Goal: Task Accomplishment & Management: Complete application form

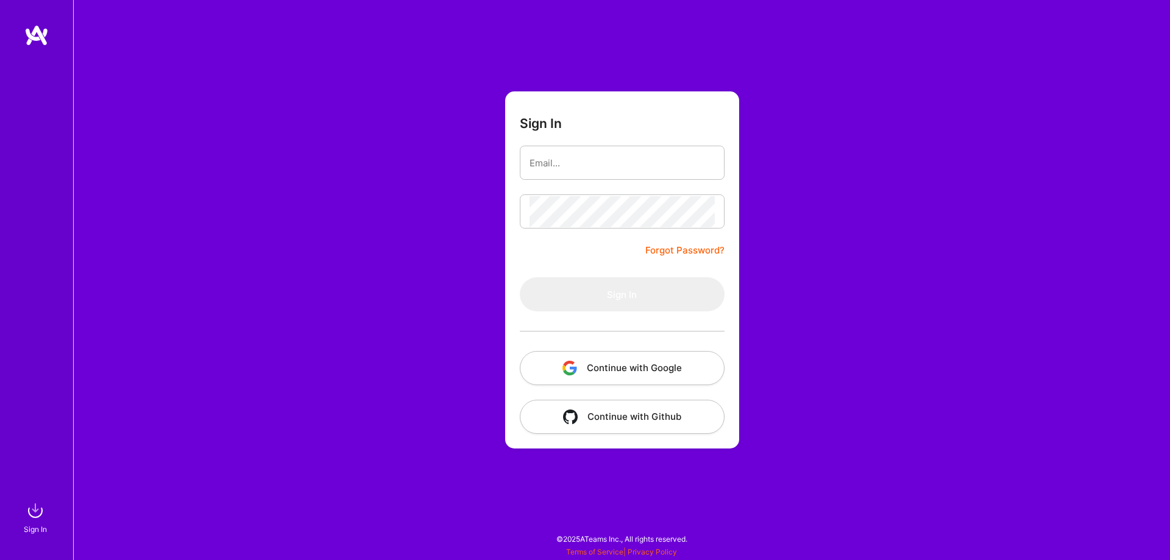
type input "[DOMAIN_NAME][EMAIL_ADDRESS][DOMAIN_NAME]"
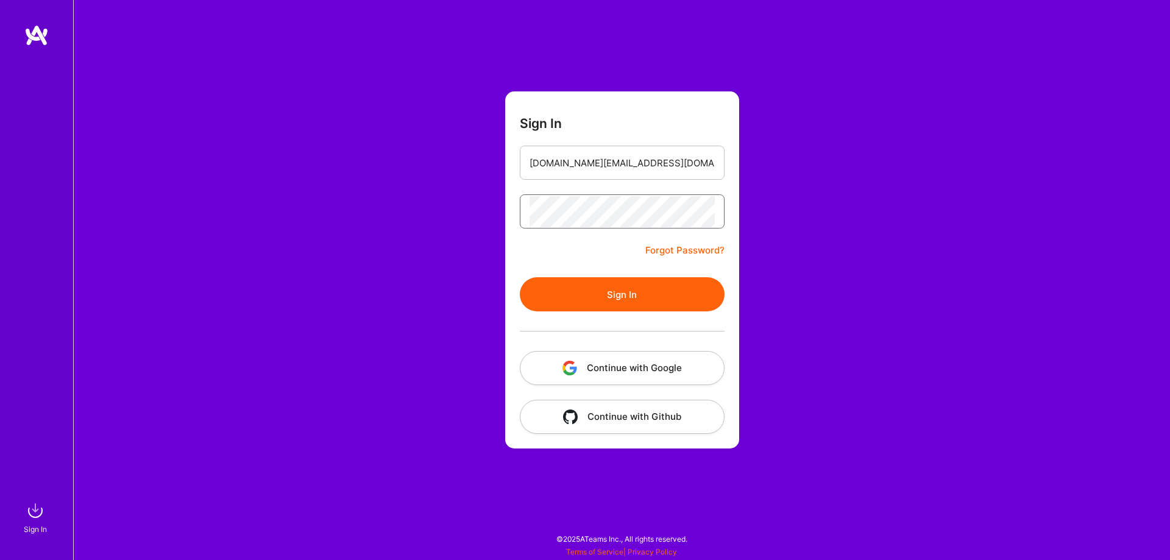
click at [520, 277] on button "Sign In" at bounding box center [622, 294] width 205 height 34
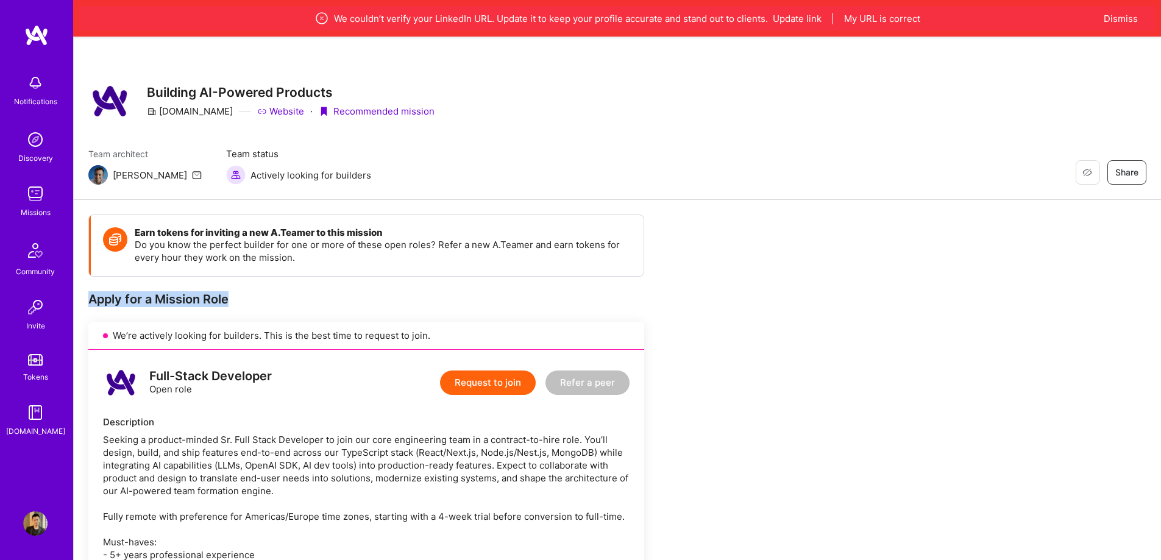
drag, startPoint x: 289, startPoint y: 292, endPoint x: 85, endPoint y: 296, distance: 204.1
click at [264, 266] on div "Earn tokens for inviting a new [PERSON_NAME] to this mission Do you know the pe…" at bounding box center [367, 245] width 553 height 61
click at [29, 518] on img at bounding box center [35, 523] width 24 height 24
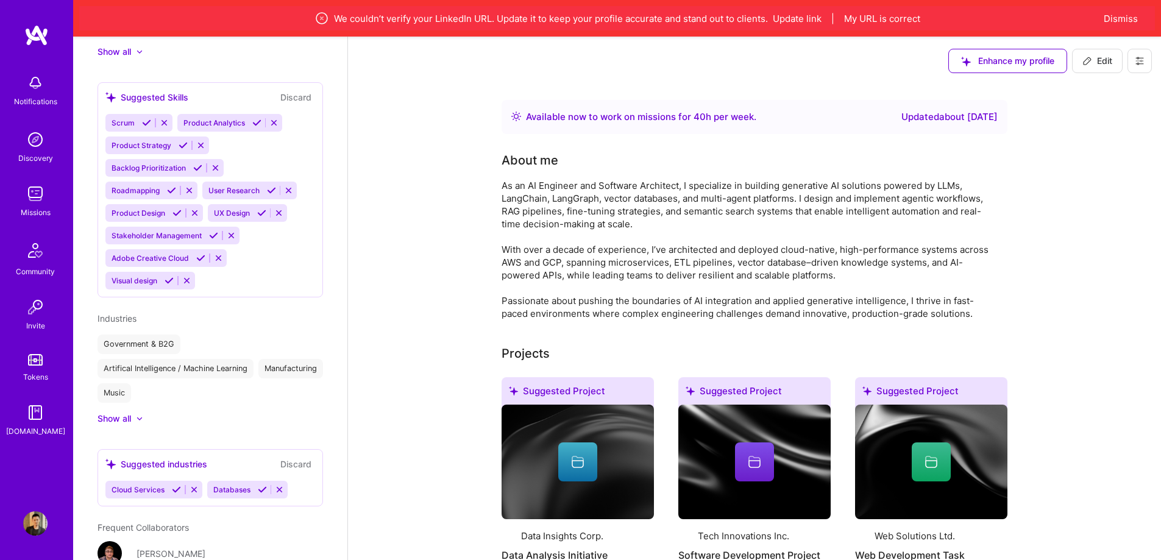
scroll to position [971, 0]
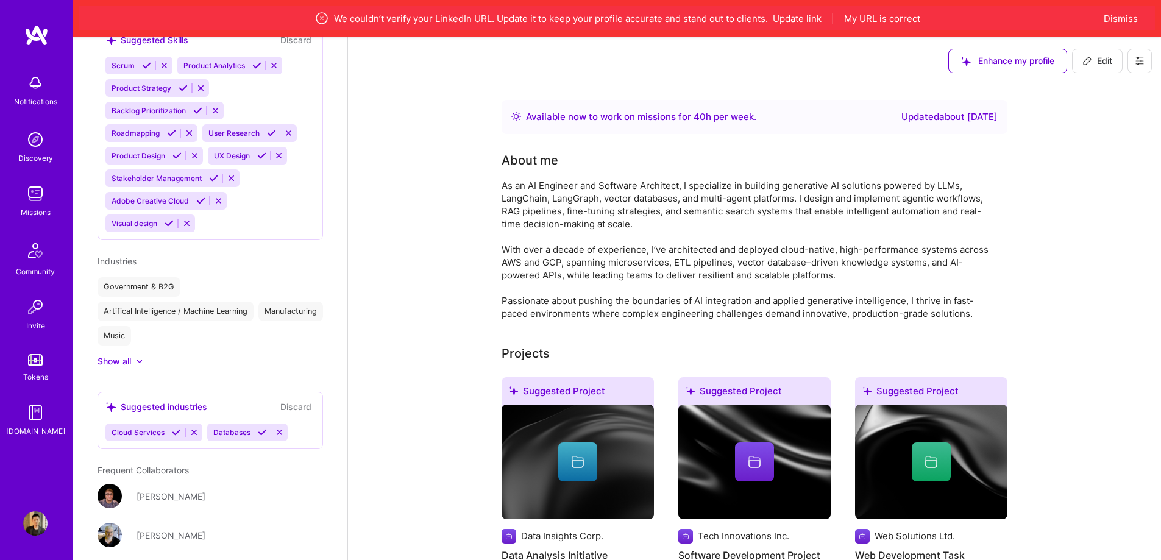
click at [1090, 57] on icon at bounding box center [1087, 61] width 10 height 10
select select "CA"
select select "Right Now"
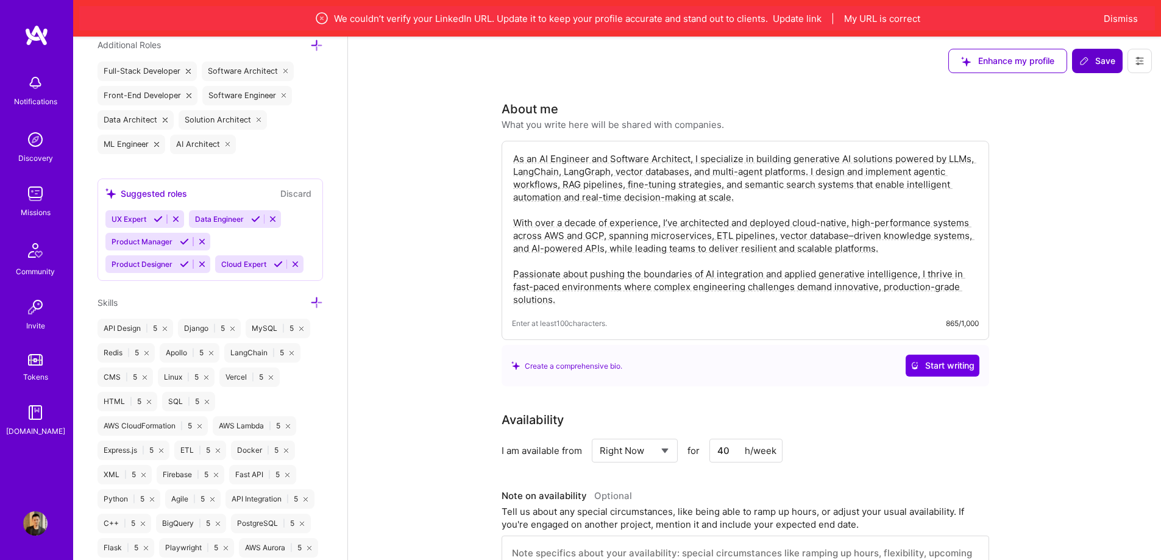
scroll to position [531, 0]
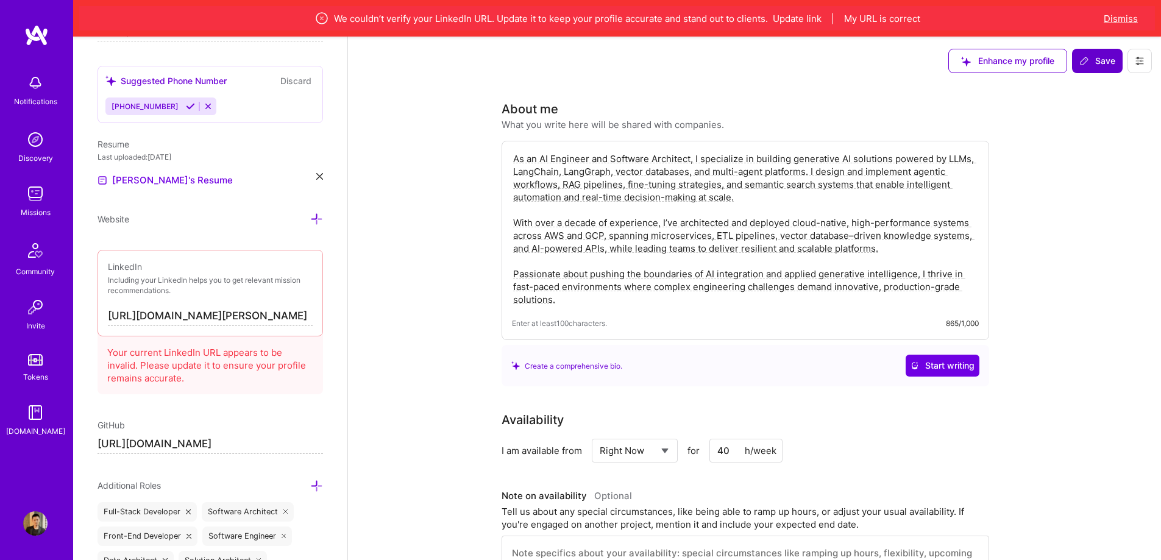
click at [1126, 15] on button "Dismiss" at bounding box center [1120, 18] width 34 height 13
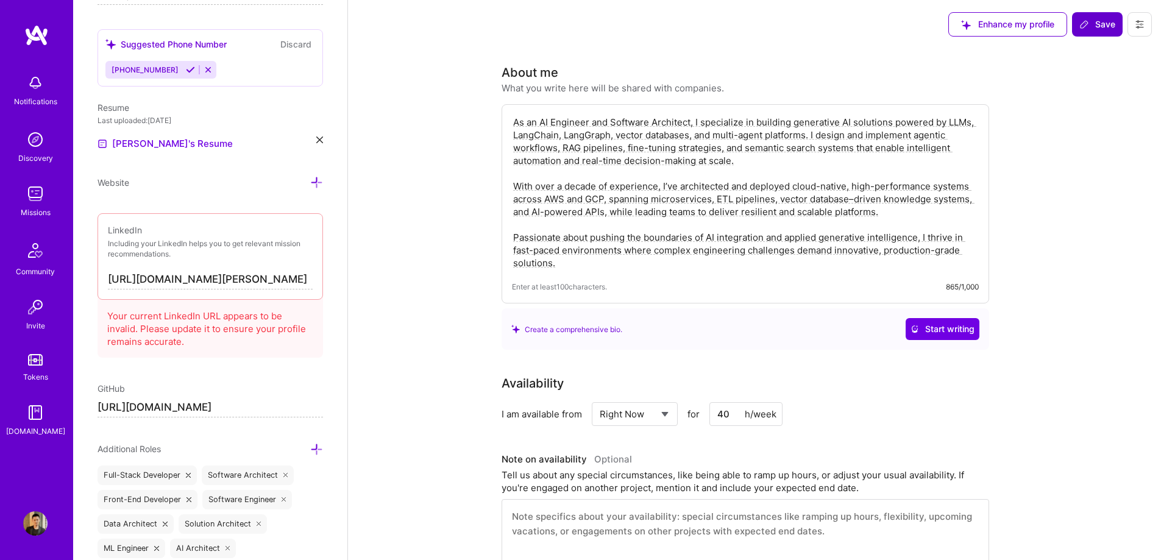
click at [44, 104] on div "Notifications" at bounding box center [35, 101] width 43 height 13
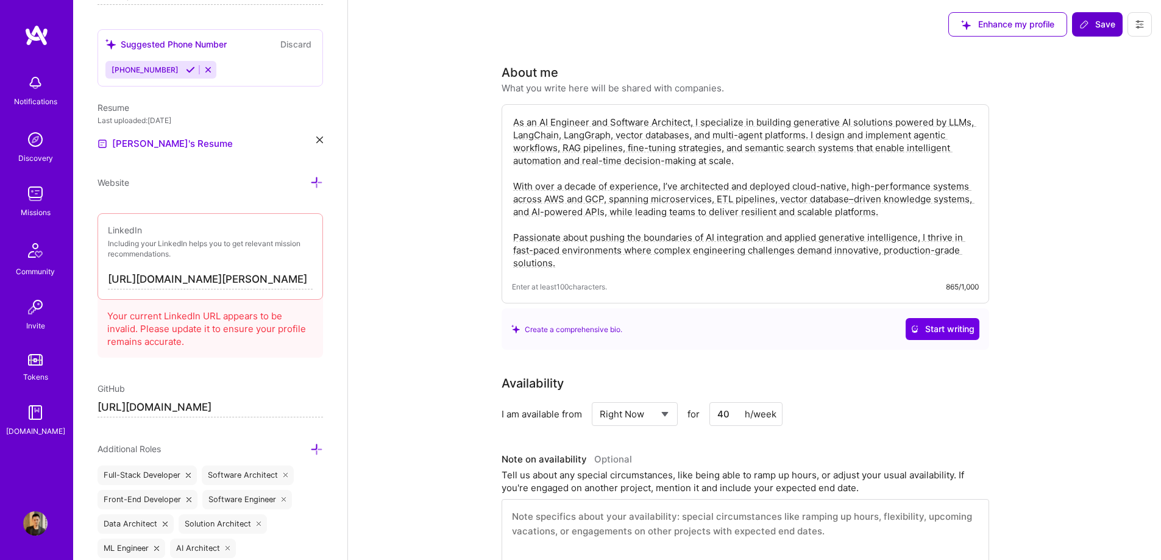
click at [30, 97] on div "Notifications" at bounding box center [35, 101] width 43 height 13
click at [1097, 27] on span "Save" at bounding box center [1097, 24] width 36 height 12
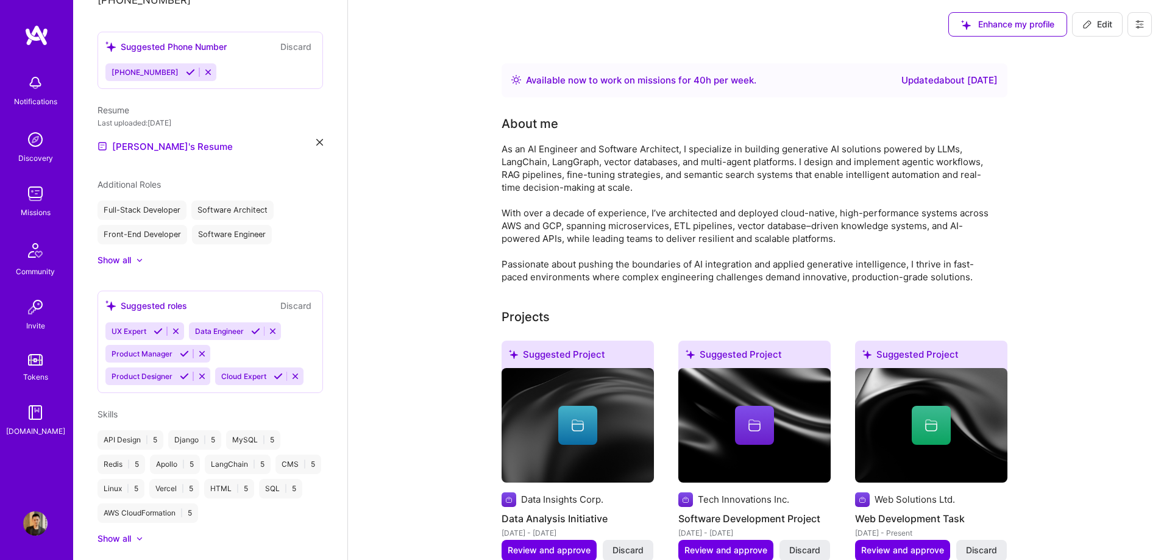
scroll to position [0, 0]
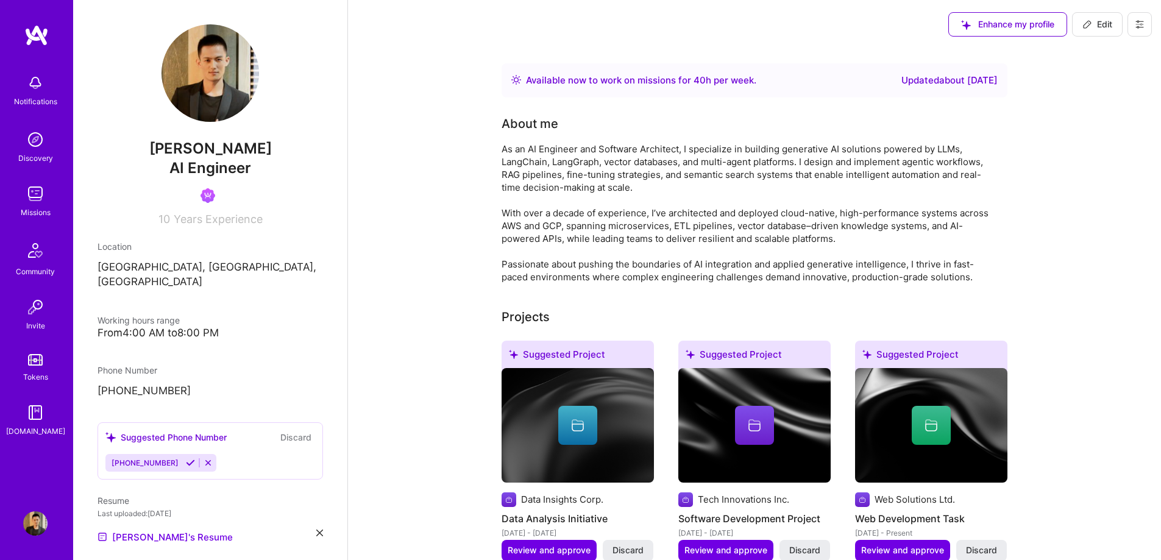
click at [34, 94] on img at bounding box center [35, 83] width 24 height 24
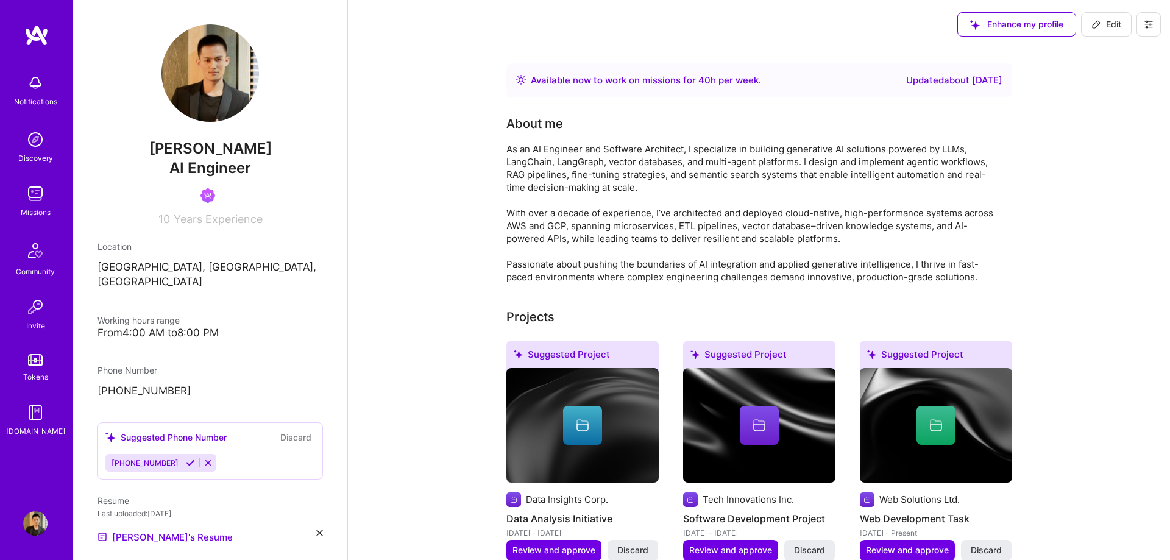
click at [38, 155] on div "Discovery" at bounding box center [35, 158] width 35 height 13
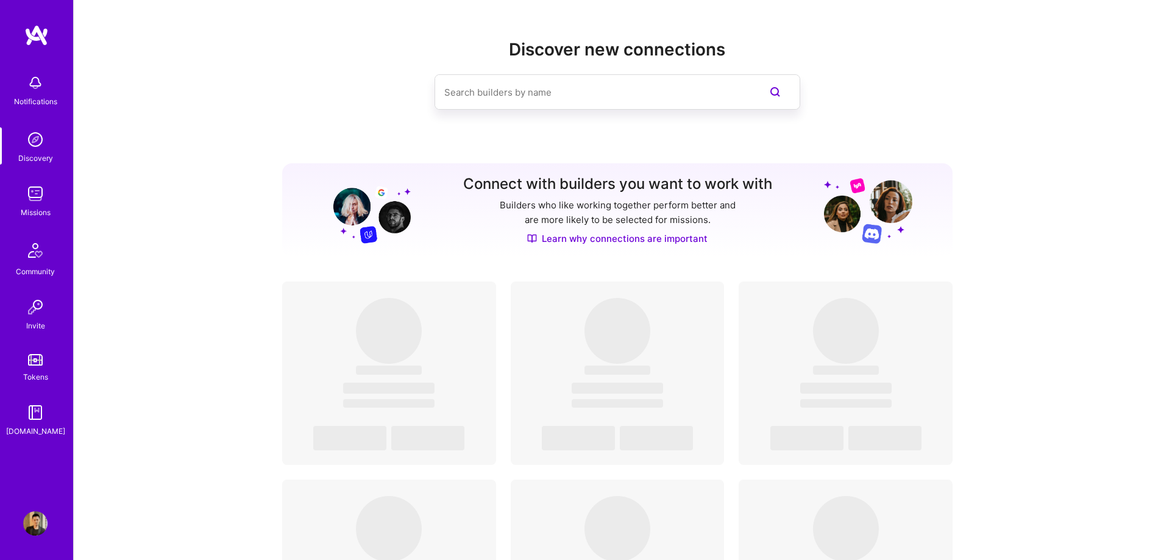
click at [32, 204] on img at bounding box center [35, 194] width 24 height 24
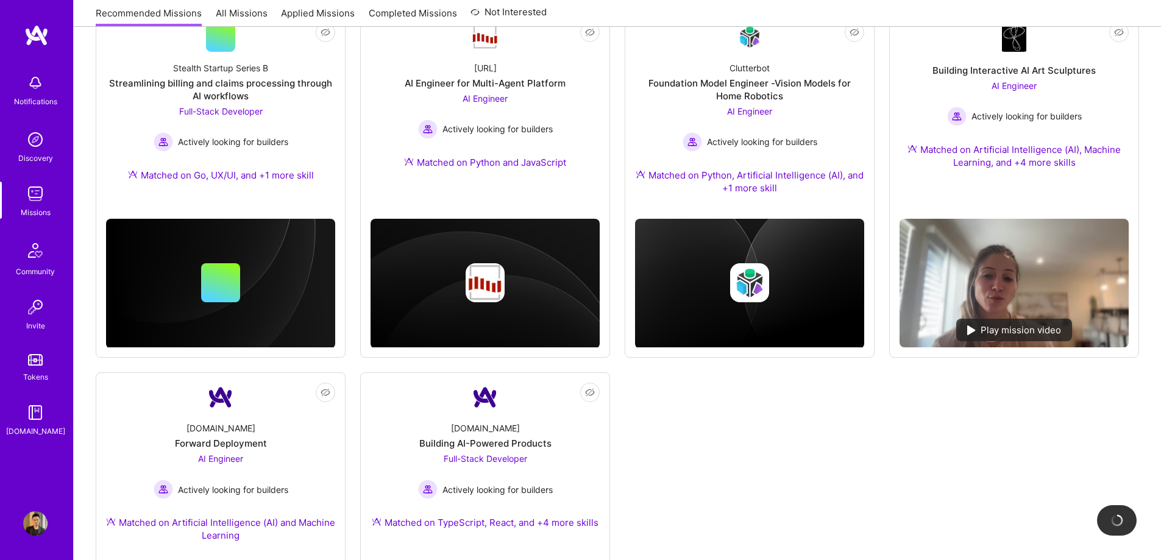
scroll to position [548, 0]
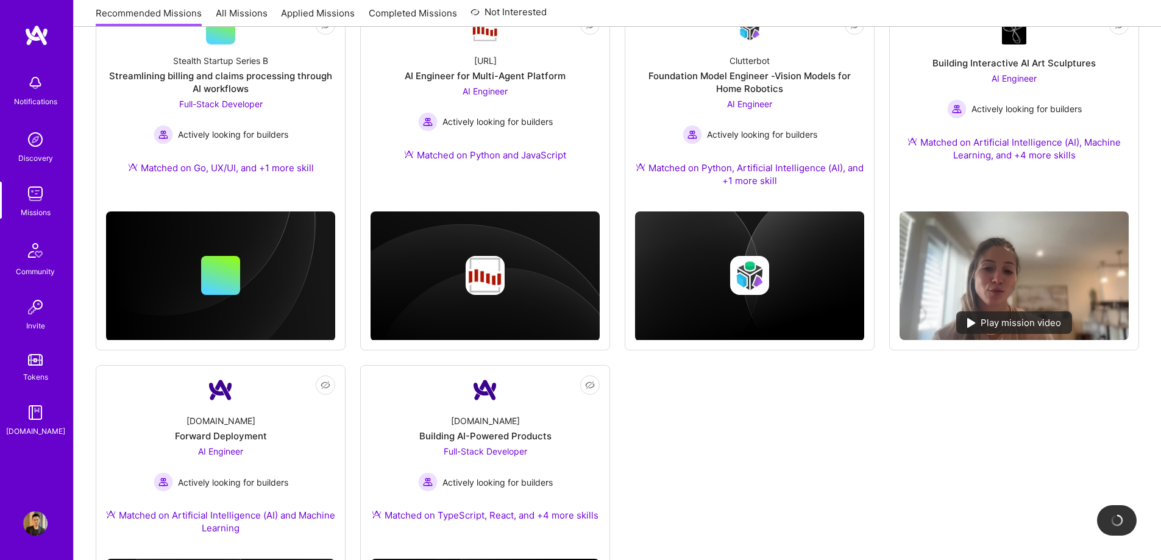
click at [43, 512] on img at bounding box center [35, 523] width 24 height 24
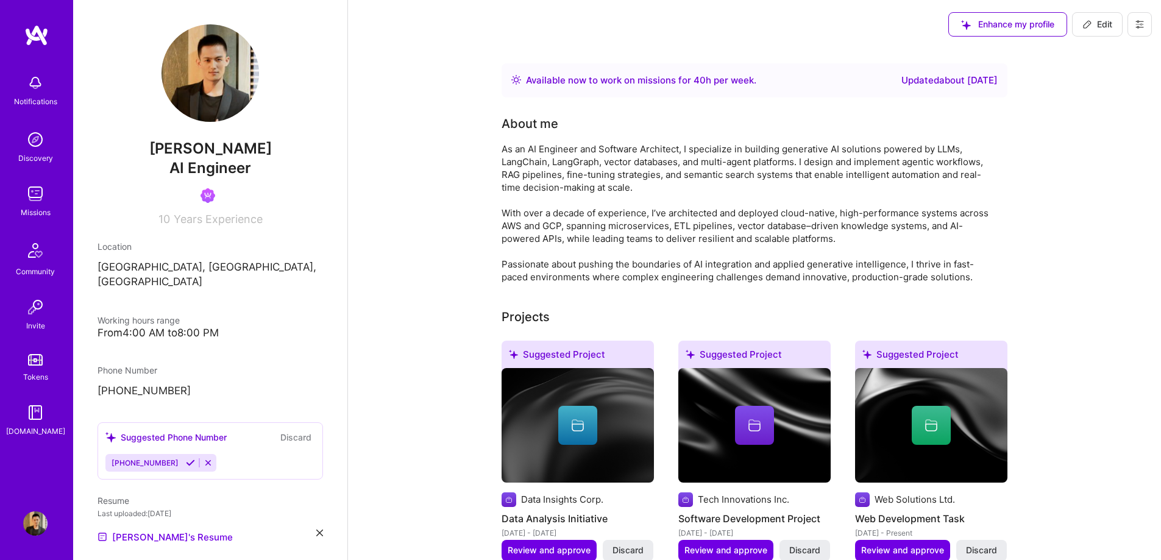
click at [1108, 27] on span "Edit" at bounding box center [1097, 24] width 30 height 12
select select "CA"
select select "Right Now"
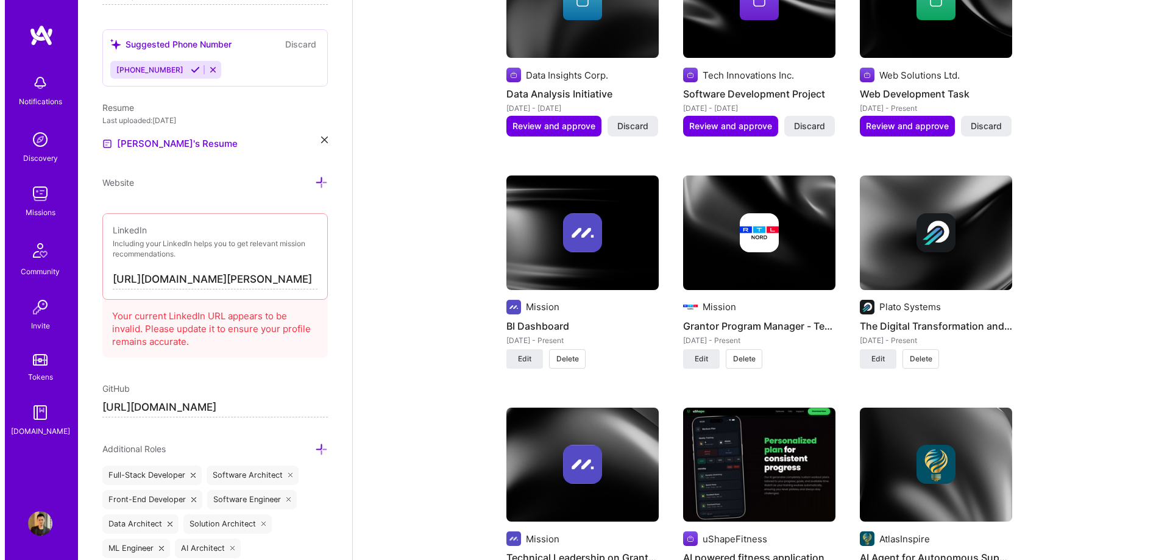
scroll to position [1097, 0]
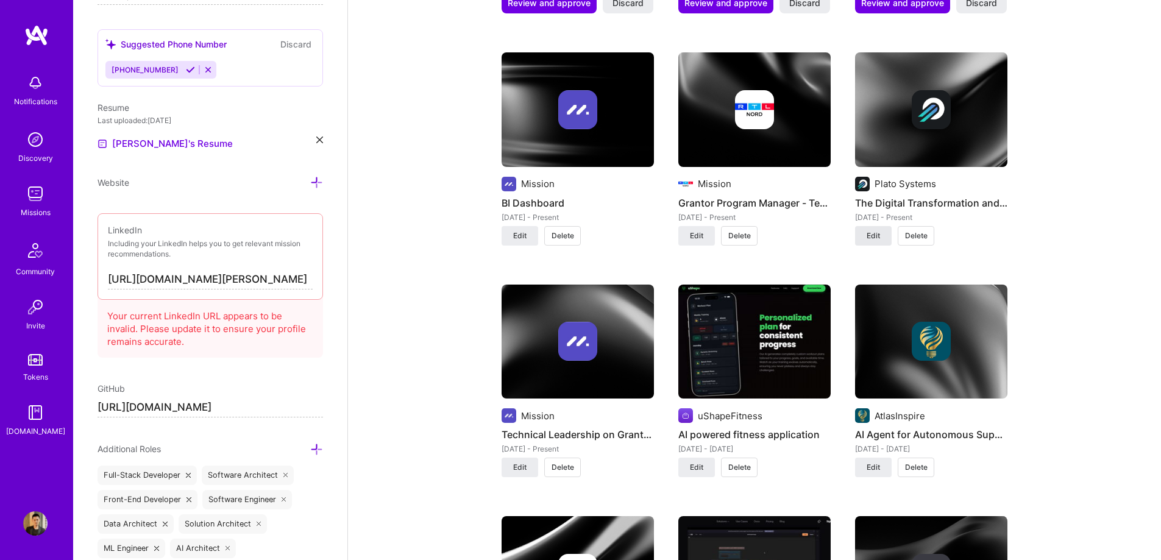
click at [866, 231] on span "Edit" at bounding box center [872, 235] width 13 height 11
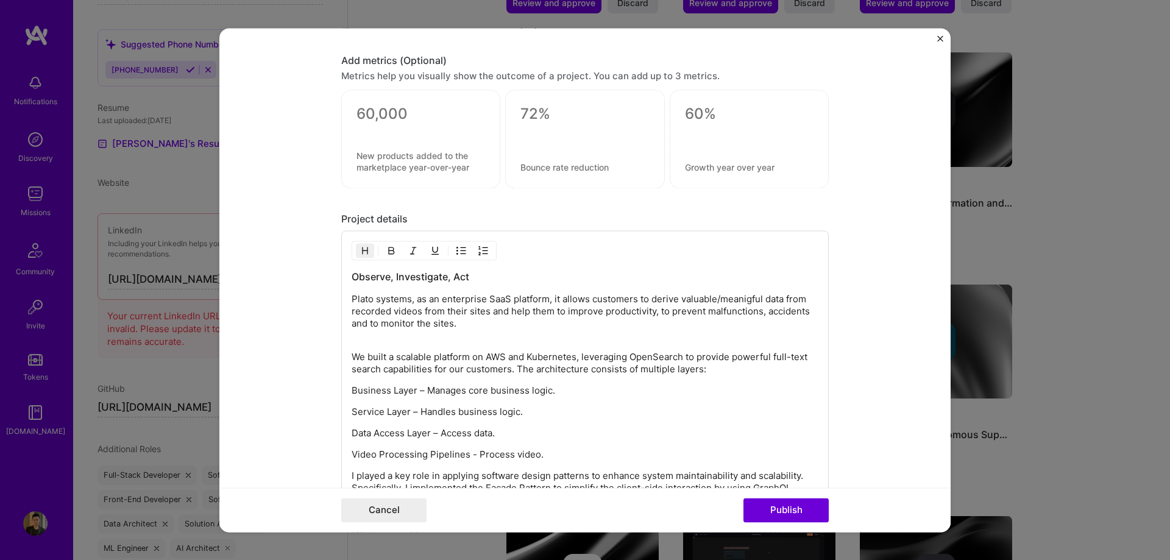
scroll to position [1347, 0]
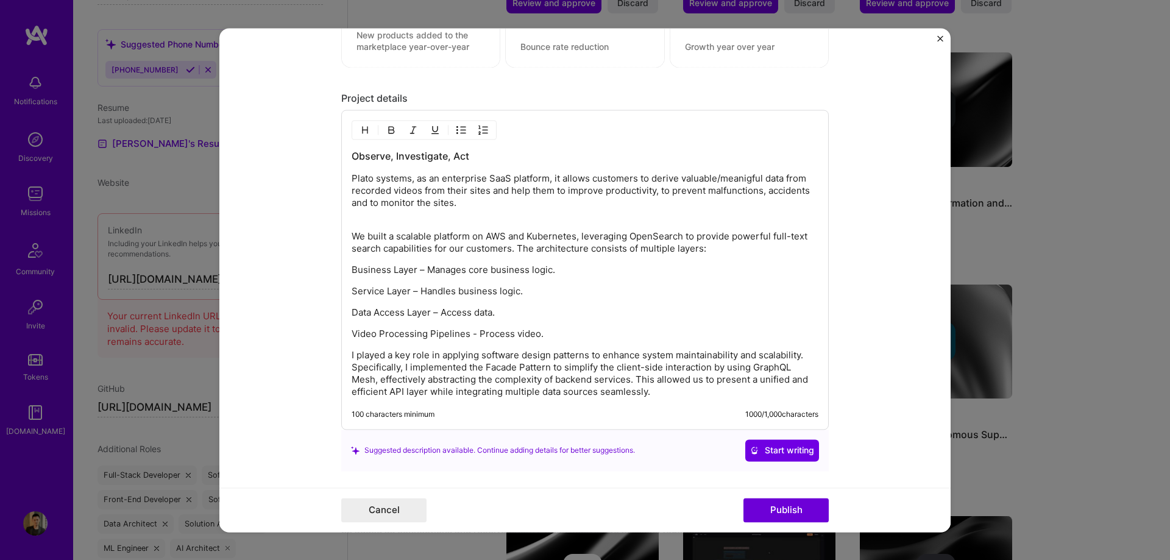
click at [599, 299] on div "Observe, Investigate, Act Plato systems, as an enterprise SaaS platform, it all…" at bounding box center [585, 273] width 467 height 249
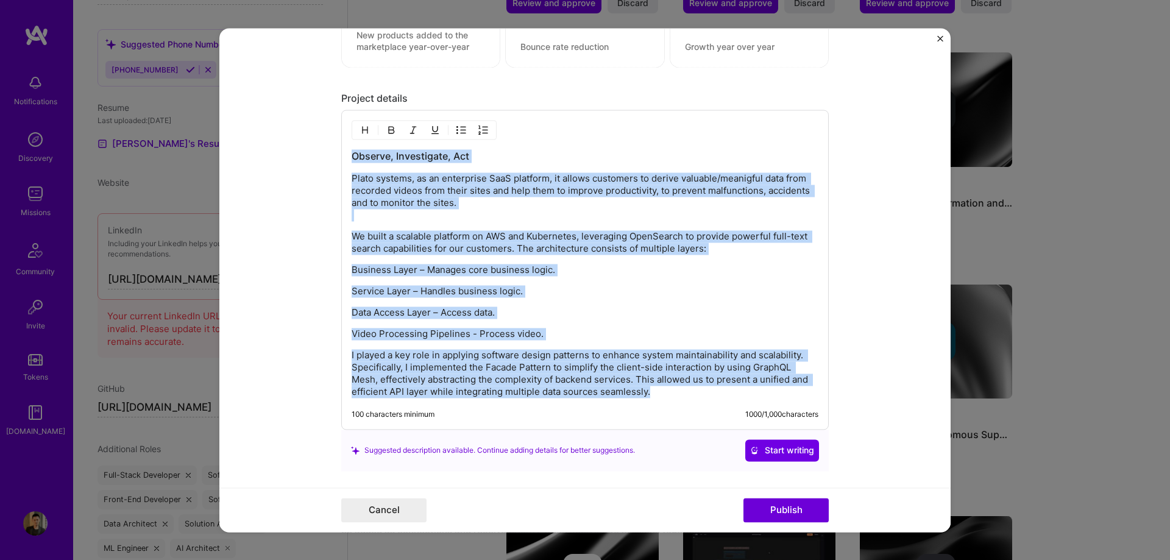
copy div "Observe, Investigate, Act Plato systems, as an enterprise SaaS platform, it all…"
click at [727, 295] on p "Service Layer – Handles business logic." at bounding box center [585, 291] width 467 height 12
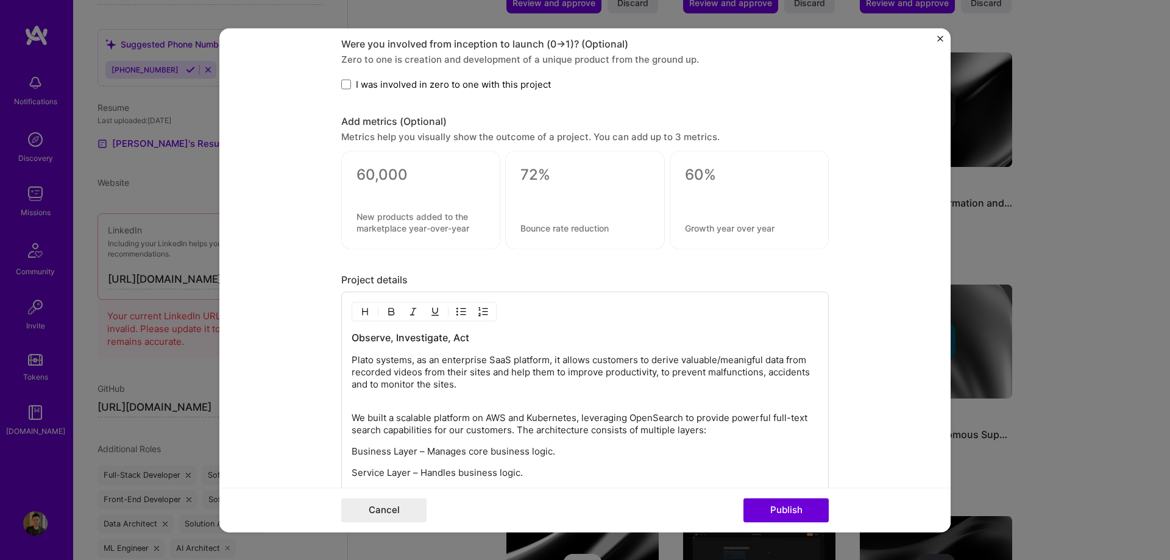
scroll to position [1164, 0]
click at [590, 401] on p "Plato systems, as an enterprise SaaS platform, it allows customers to derive va…" at bounding box center [585, 379] width 467 height 49
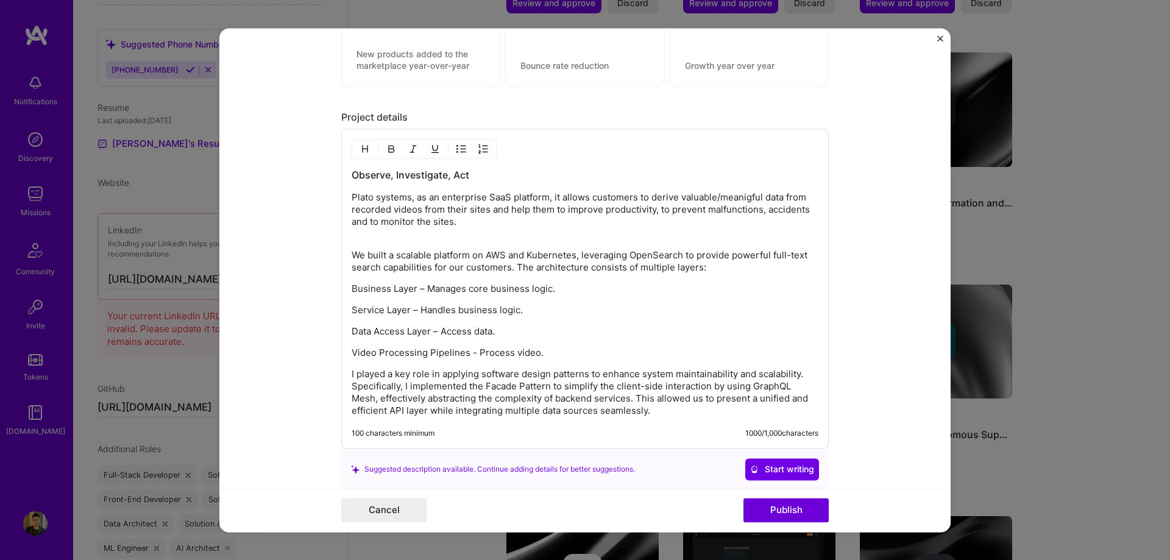
scroll to position [1347, 0]
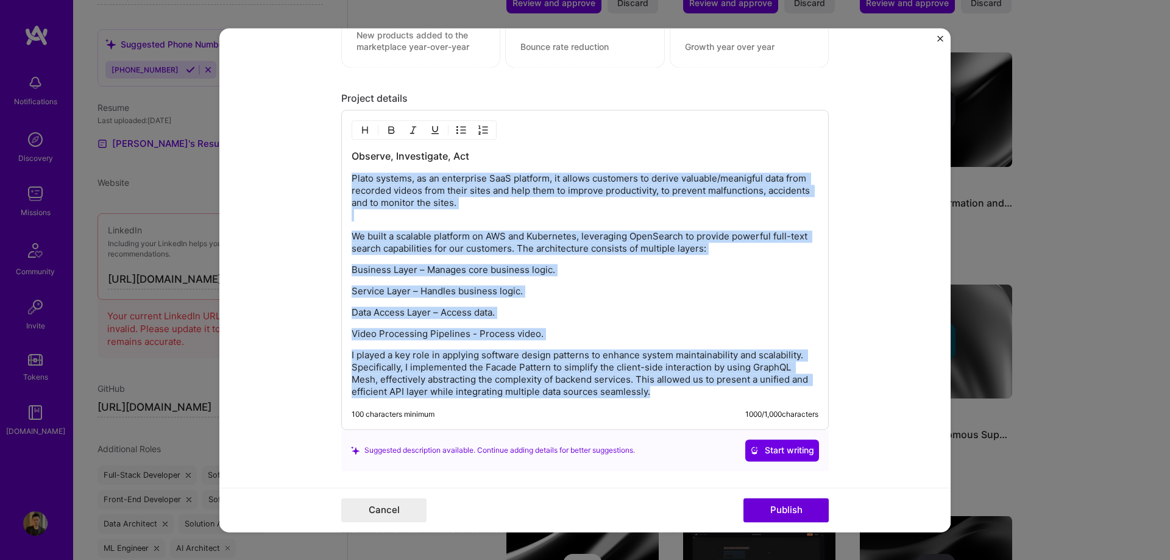
drag, startPoint x: 648, startPoint y: 386, endPoint x: 310, endPoint y: 178, distance: 396.8
click at [310, 178] on form "Project title The Digital Transformation and Automation Platform Company Plato …" at bounding box center [584, 280] width 731 height 504
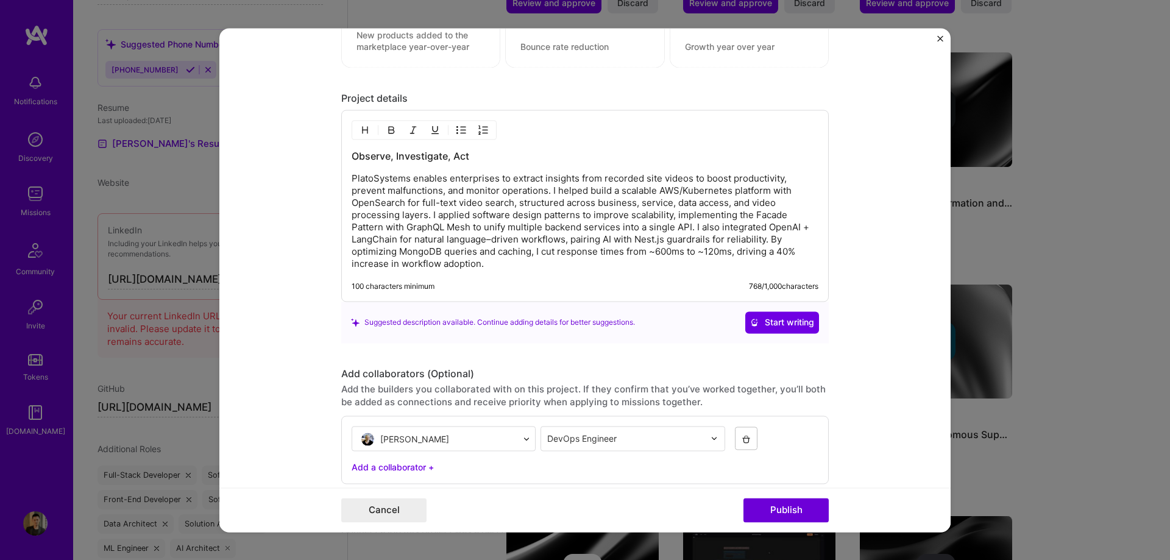
click at [352, 155] on h3 "Observe, Investigate, Act" at bounding box center [585, 155] width 467 height 13
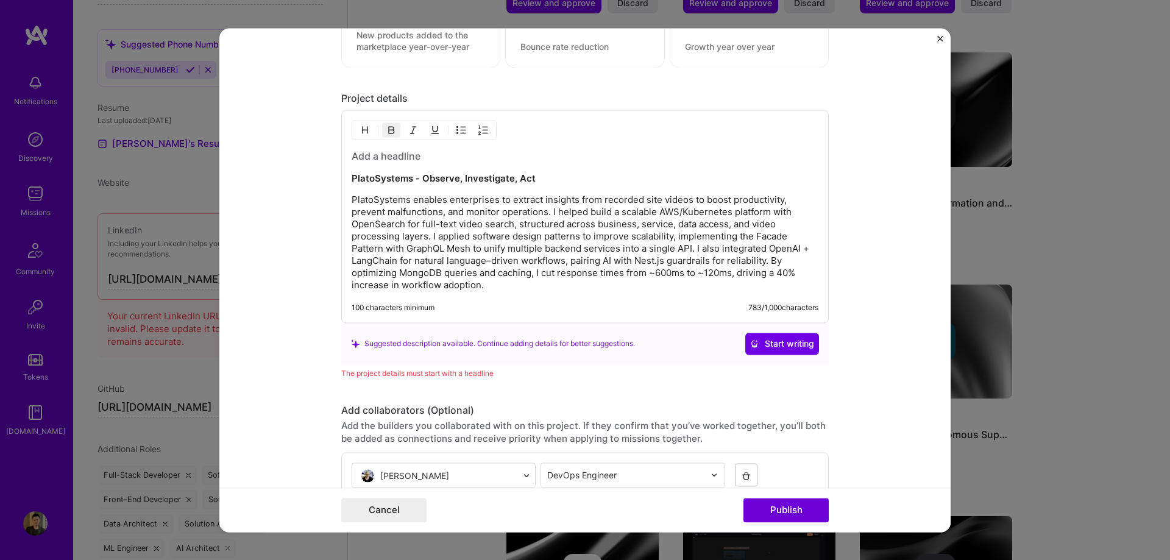
click at [455, 236] on p "PlatoSystems enables enterprises to extract insights from recorded site videos …" at bounding box center [585, 242] width 467 height 97
drag, startPoint x: 524, startPoint y: 178, endPoint x: 335, endPoint y: 177, distance: 188.9
click at [335, 177] on form "Project title The Digital Transformation and Automation Platform Company Plato …" at bounding box center [584, 280] width 731 height 504
click at [376, 149] on div "PlatoSystems enables enterprises to extract insights from recorded site videos …" at bounding box center [584, 216] width 487 height 213
click at [379, 155] on h3 at bounding box center [585, 155] width 467 height 13
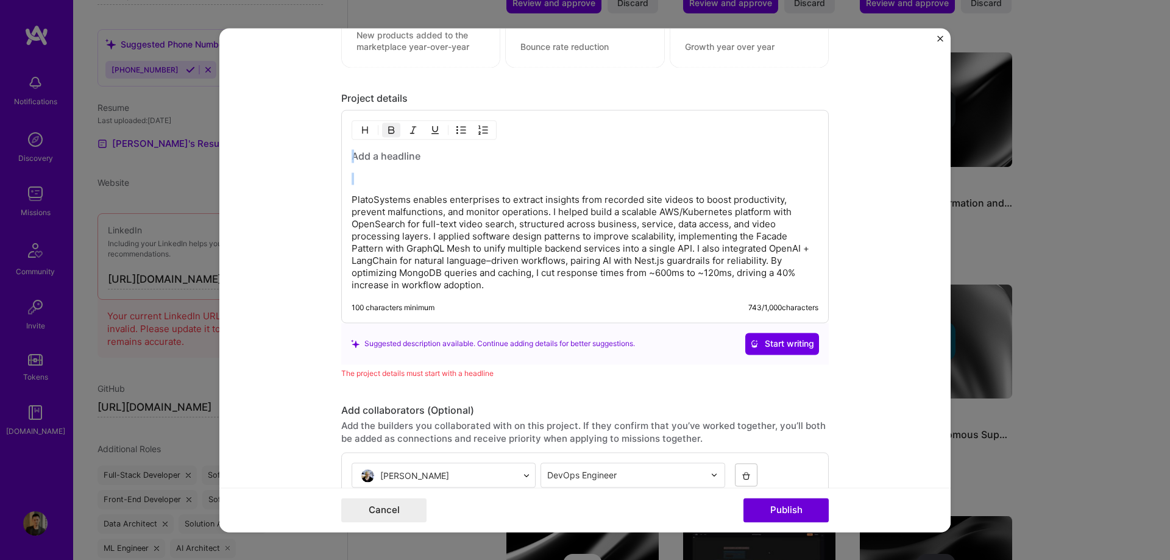
click at [379, 155] on h3 at bounding box center [585, 155] width 467 height 13
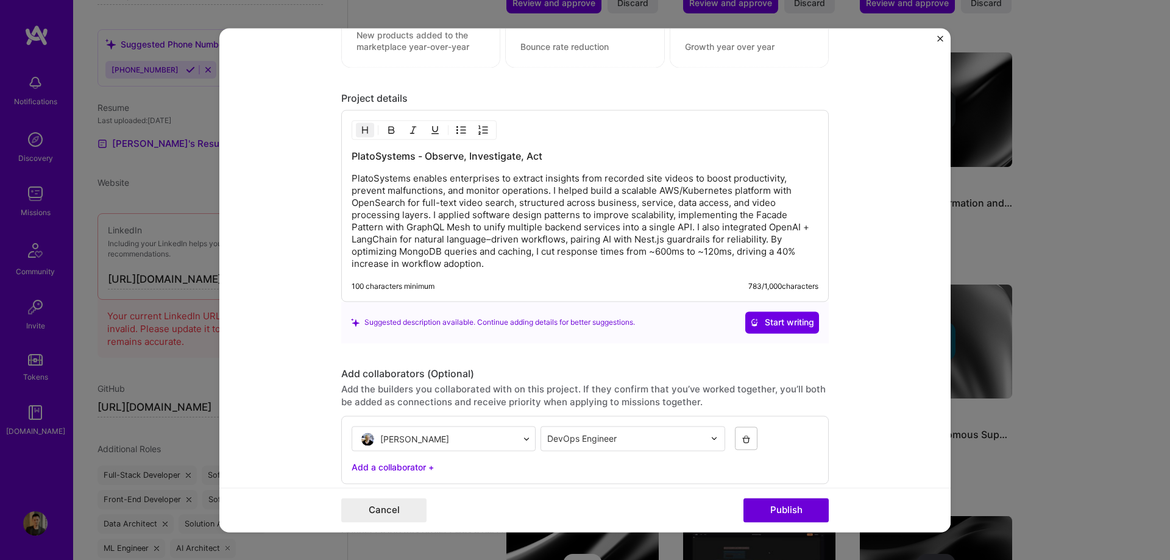
click at [604, 208] on p "PlatoSystems enables enterprises to extract insights from recorded site videos …" at bounding box center [585, 220] width 467 height 97
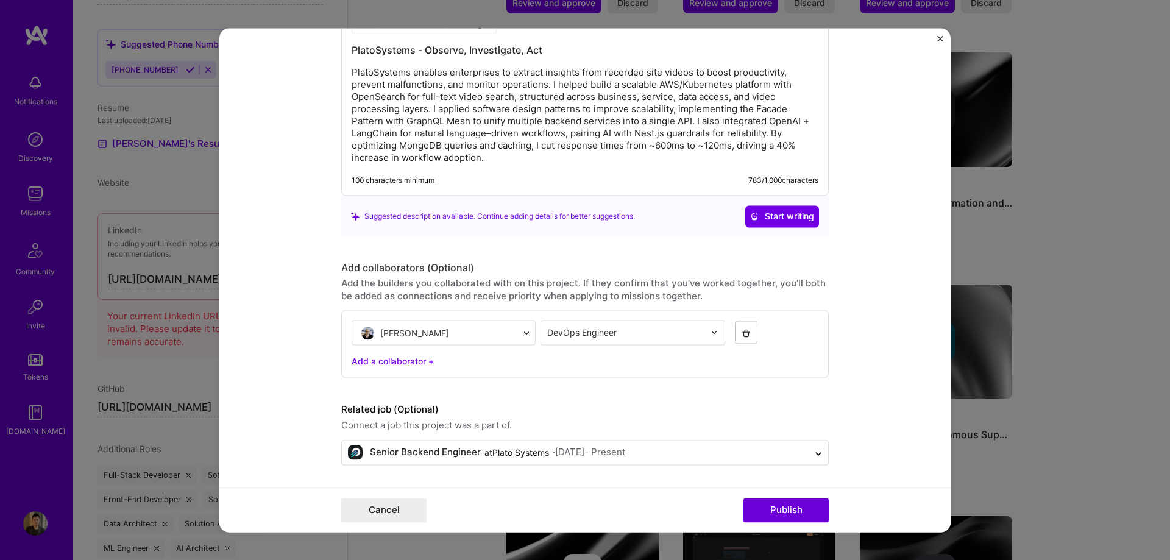
click at [619, 167] on div "PlatoSystems - Observe, Investigate, Act PlatoSystems enables enterprises to ex…" at bounding box center [584, 100] width 487 height 192
click at [645, 124] on p "PlatoSystems enables enterprises to extract insights from recorded site videos …" at bounding box center [585, 114] width 467 height 97
click at [798, 512] on button "Publish" at bounding box center [785, 510] width 85 height 24
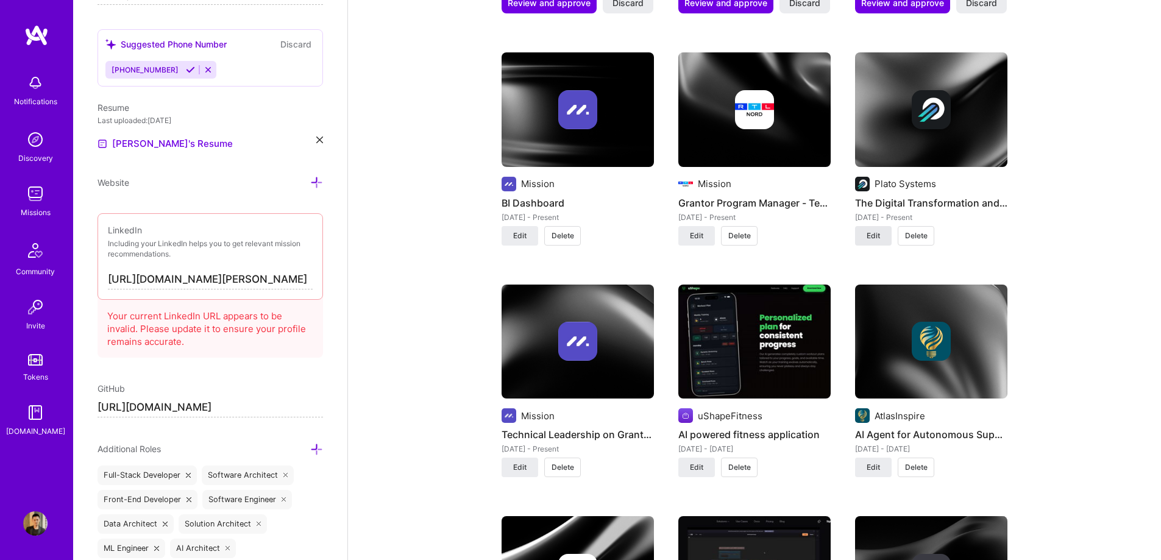
click at [867, 233] on span "Edit" at bounding box center [872, 235] width 13 height 11
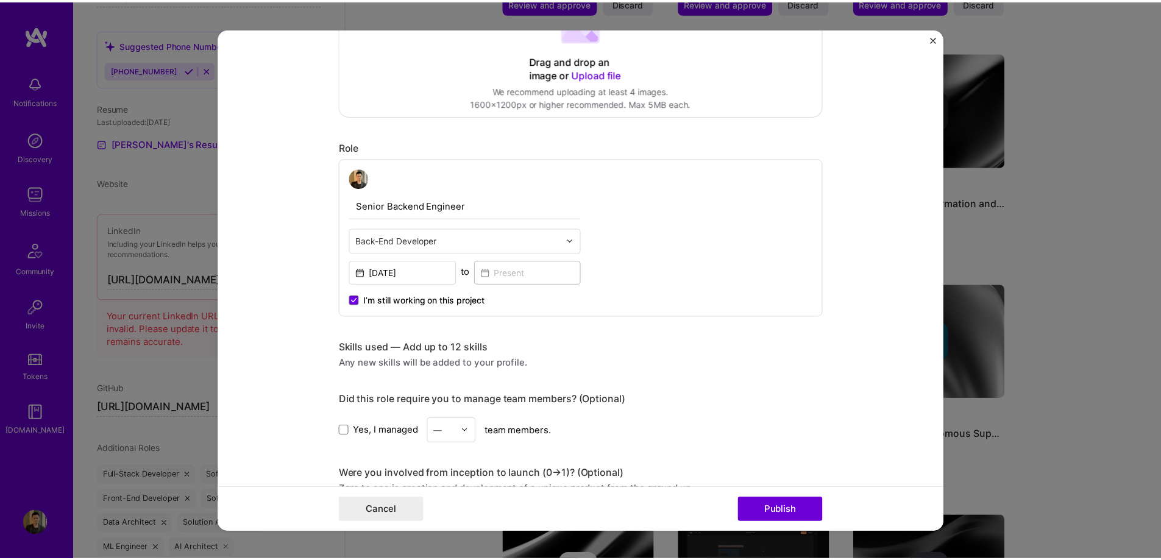
scroll to position [241, 0]
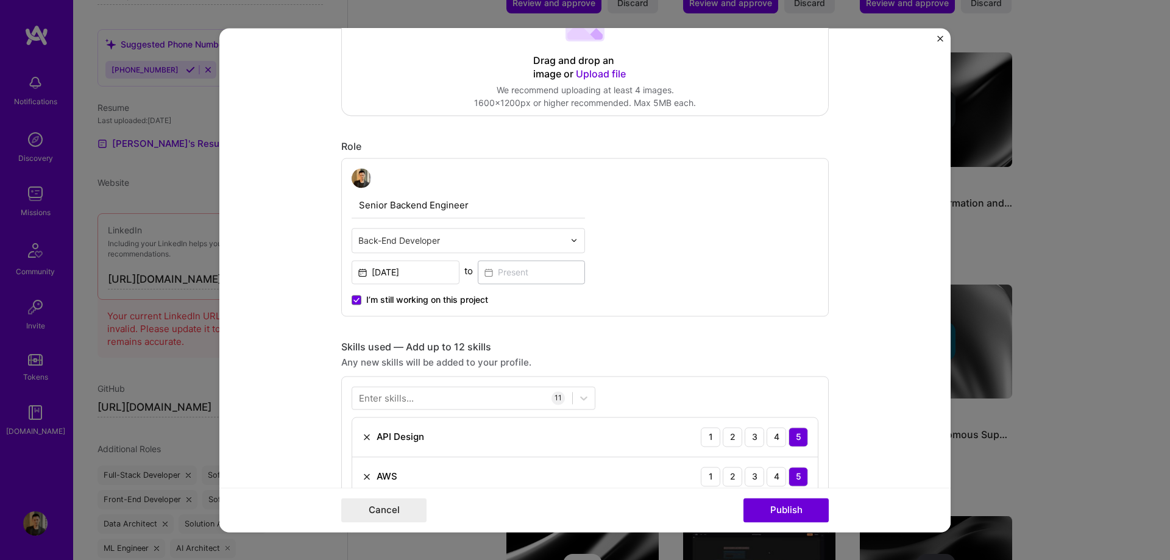
click at [396, 203] on input "Senior Backend Engineer" at bounding box center [468, 206] width 233 height 26
click at [925, 228] on form "Project title The Digital Transformation and Automation Platform Company Plato …" at bounding box center [584, 280] width 731 height 504
click at [941, 40] on img "Close" at bounding box center [940, 38] width 6 height 6
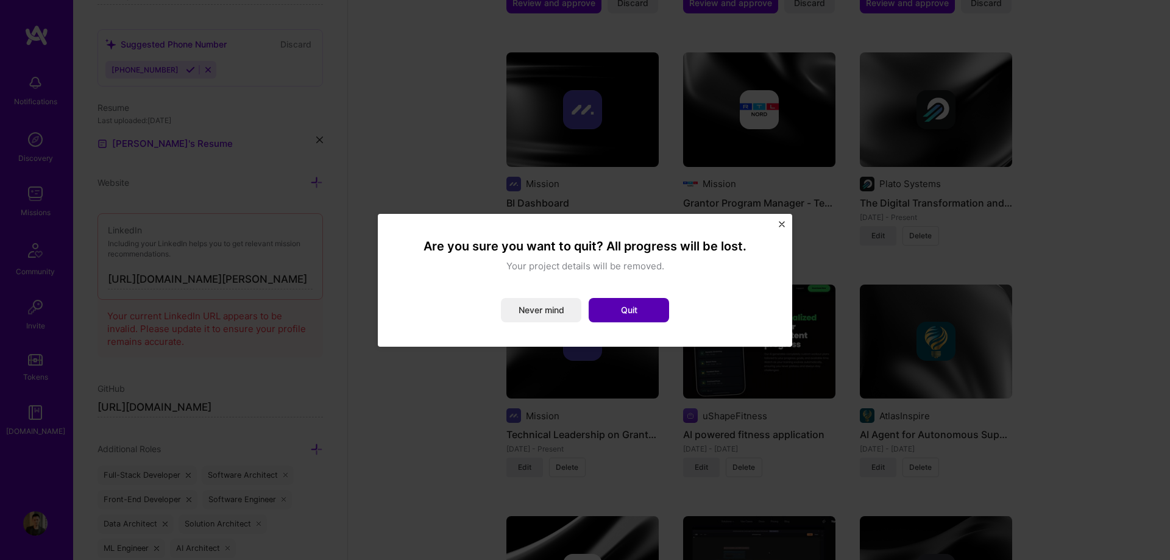
click at [608, 313] on button "Quit" at bounding box center [628, 310] width 80 height 24
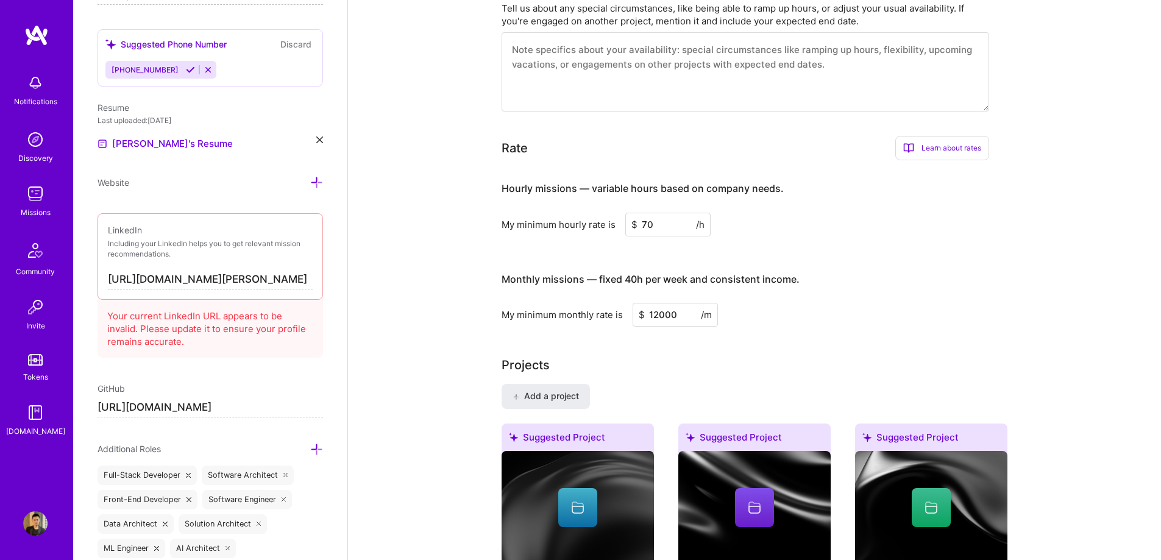
scroll to position [305, 0]
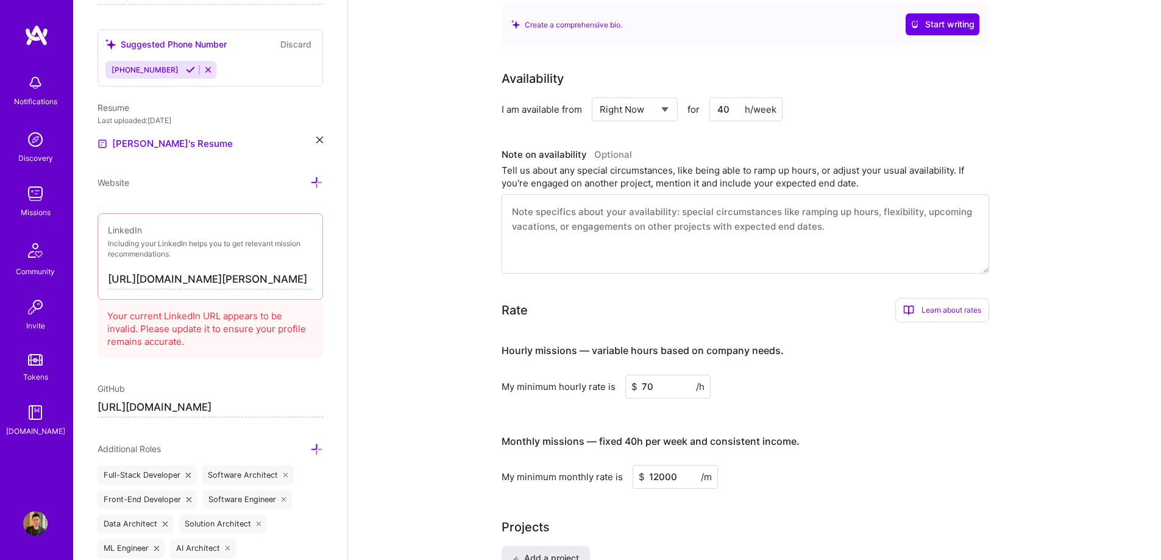
click at [39, 207] on div "Missions" at bounding box center [36, 212] width 30 height 13
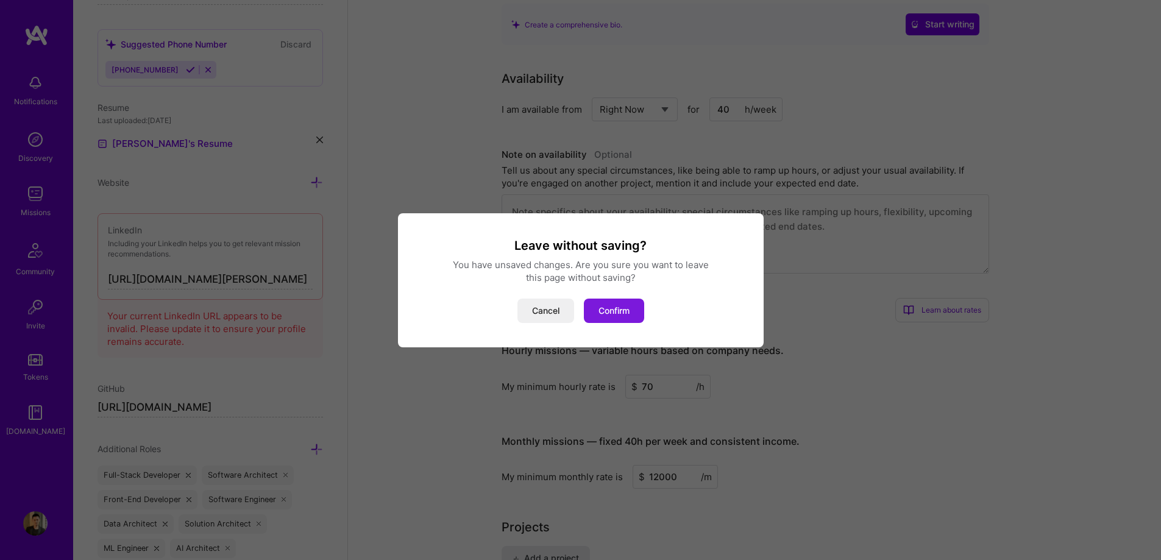
click at [613, 310] on button "Confirm" at bounding box center [614, 311] width 60 height 24
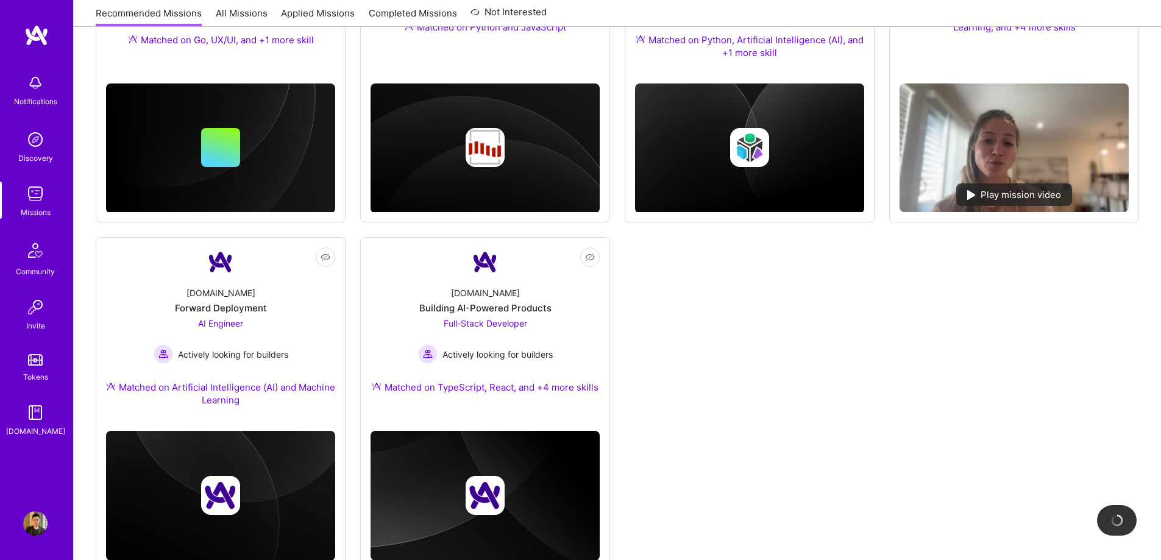
scroll to position [655, 0]
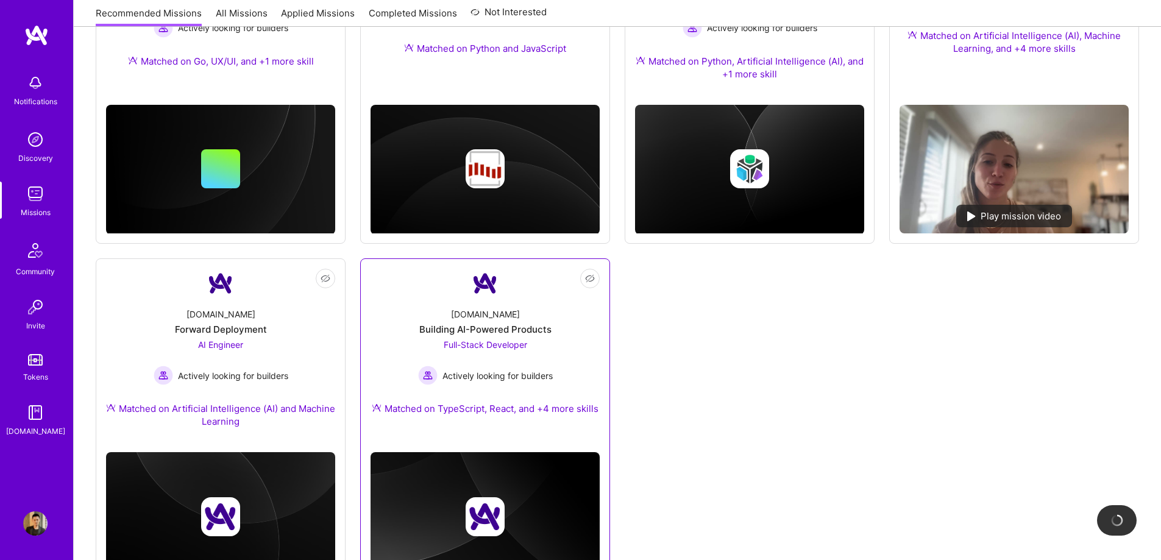
click at [471, 342] on span "Full-Stack Developer" at bounding box center [484, 344] width 83 height 10
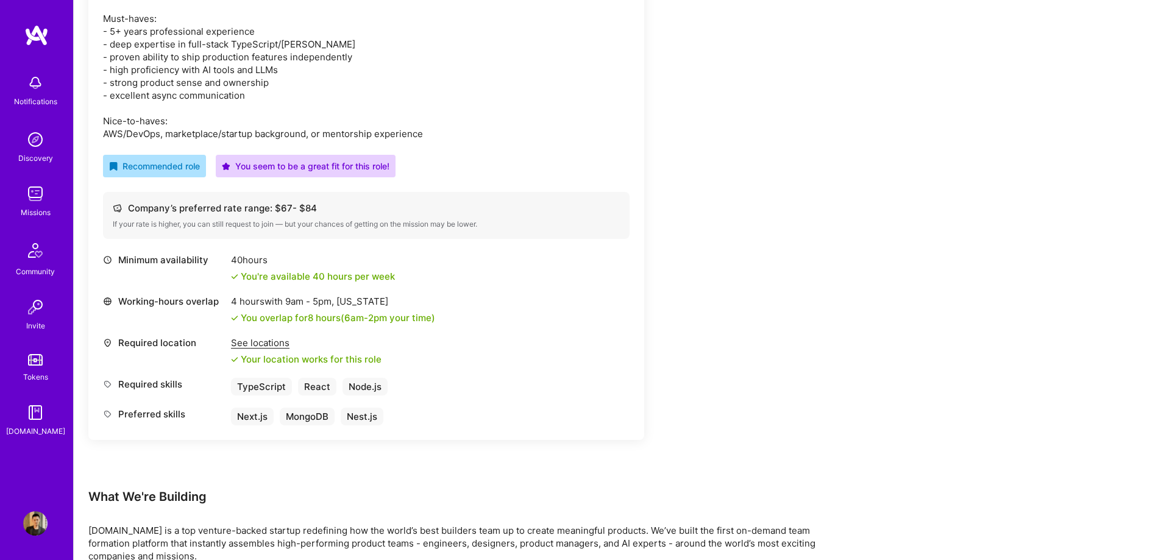
scroll to position [487, 0]
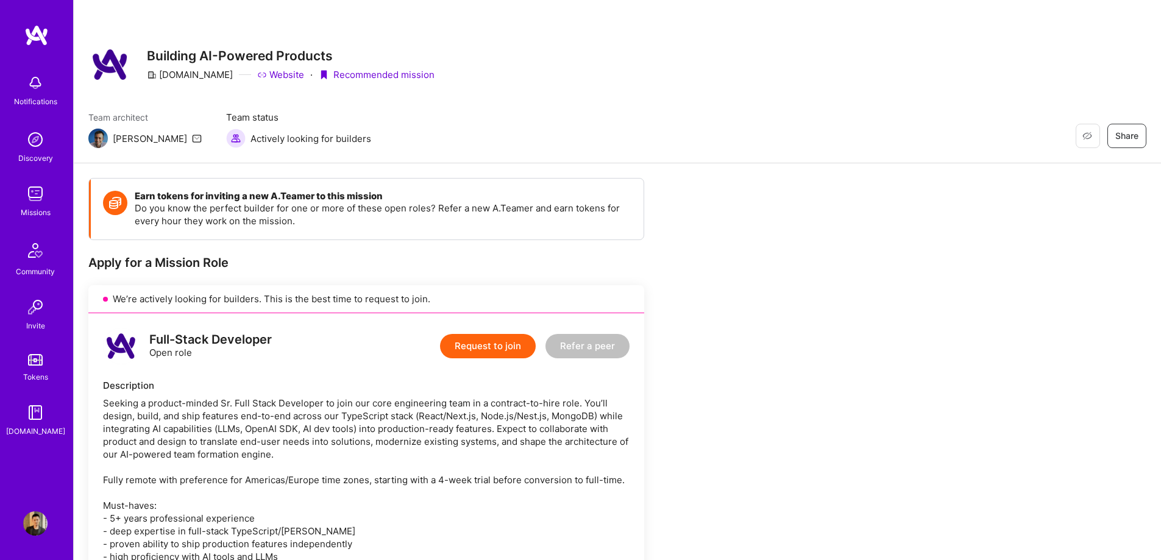
click at [778, 96] on div "Restore Not Interested Share Building AI-Powered Products A.Team Website · Reco…" at bounding box center [617, 81] width 1087 height 163
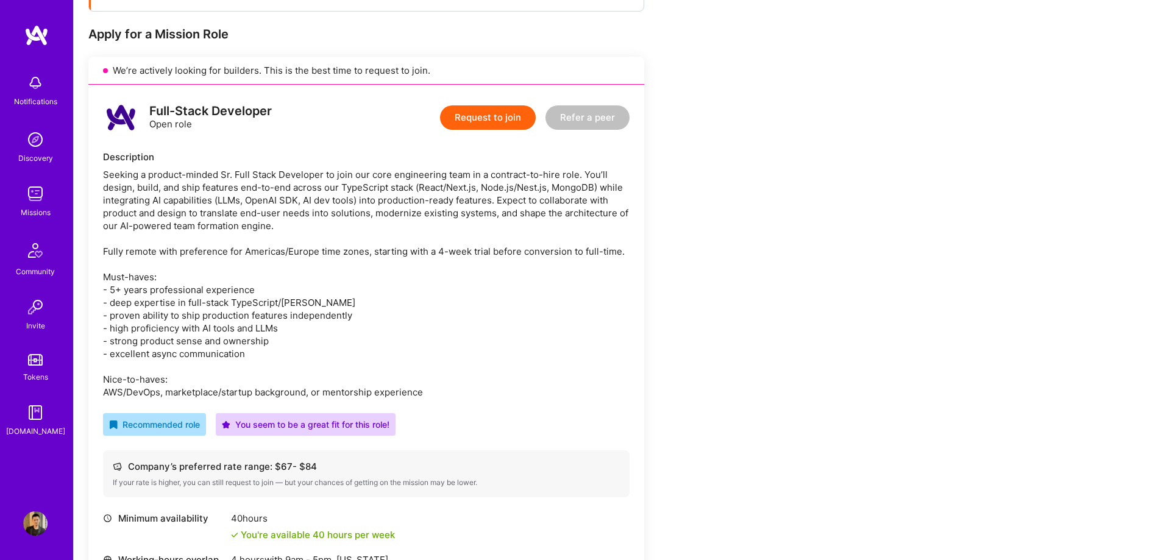
scroll to position [244, 0]
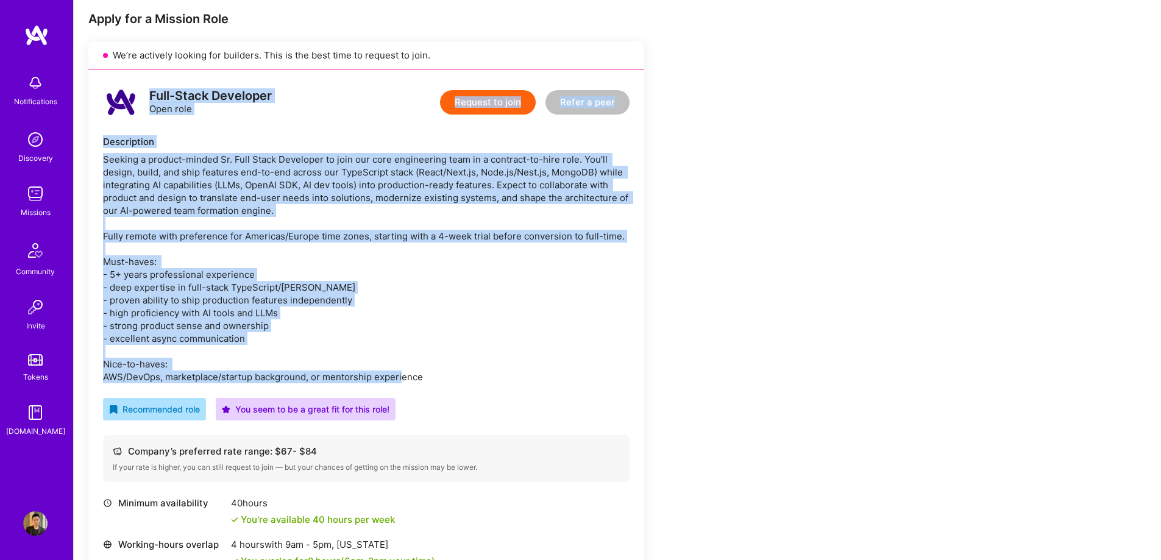
drag, startPoint x: 149, startPoint y: 97, endPoint x: 486, endPoint y: 378, distance: 438.1
click at [486, 378] on div "Full-Stack Developer Open role Request to join Refer a peer Description Recomme…" at bounding box center [366, 375] width 556 height 613
copy div "Full-Stack Developer Open role Request to join Refer a peer Description Seeking…"
click at [548, 125] on div "Full-Stack Developer Open role Request to join Refer a peer Description Recomme…" at bounding box center [366, 375] width 556 height 613
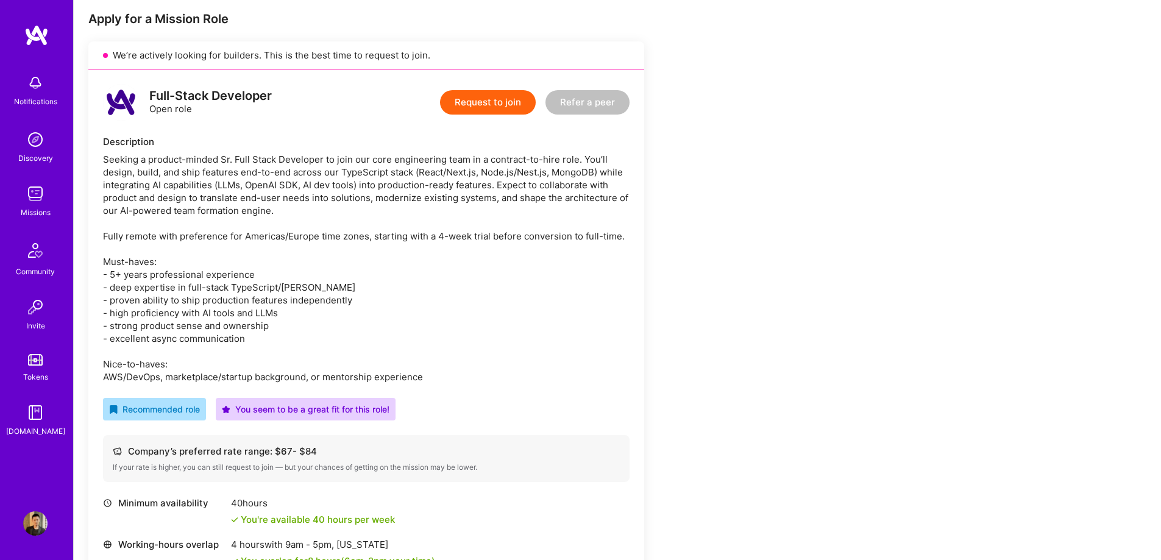
click at [501, 107] on button "Request to join" at bounding box center [488, 102] width 96 height 24
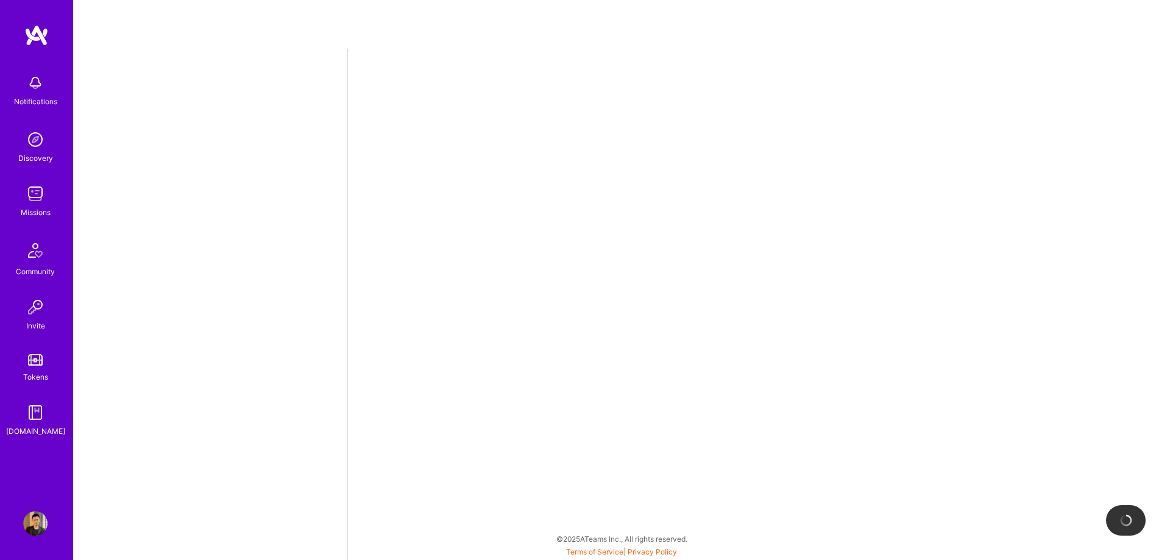
select select "CA"
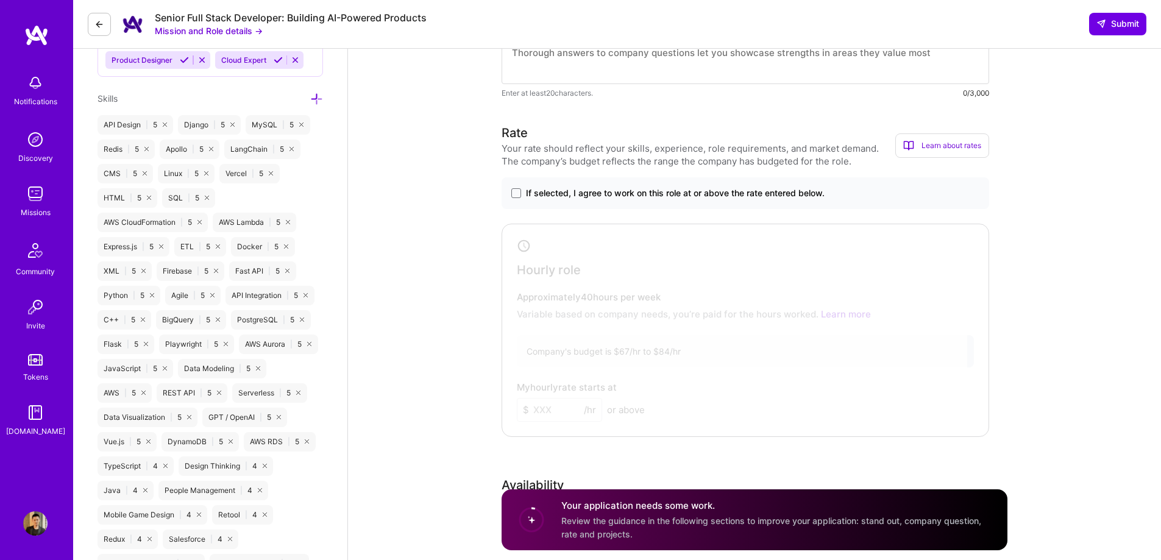
scroll to position [731, 0]
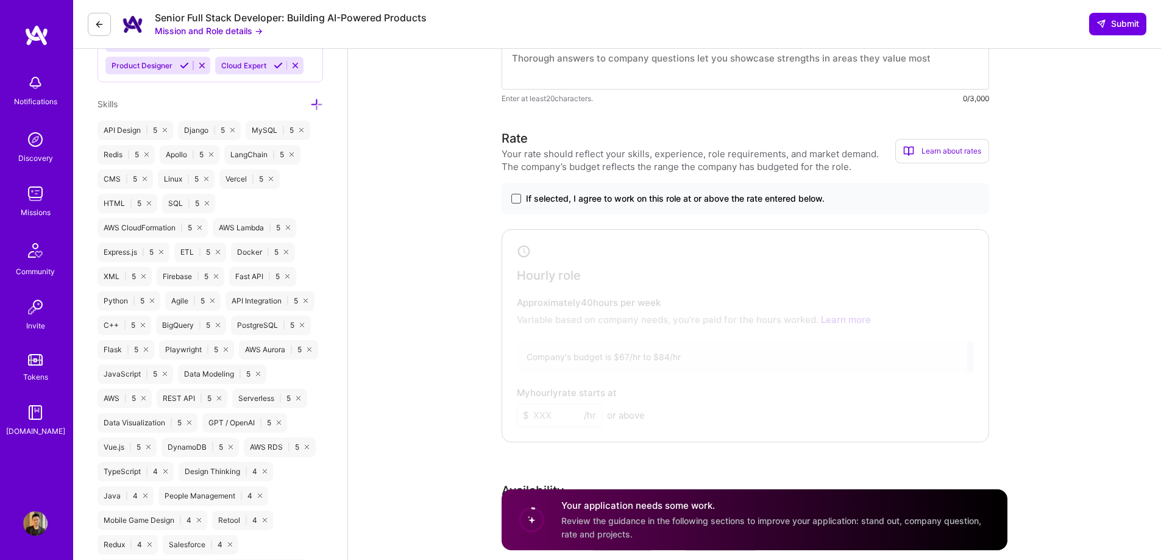
click at [513, 197] on span at bounding box center [516, 199] width 10 height 10
click at [0, 0] on input "If selected, I agree to work on this role at or above the rate entered below." at bounding box center [0, 0] width 0 height 0
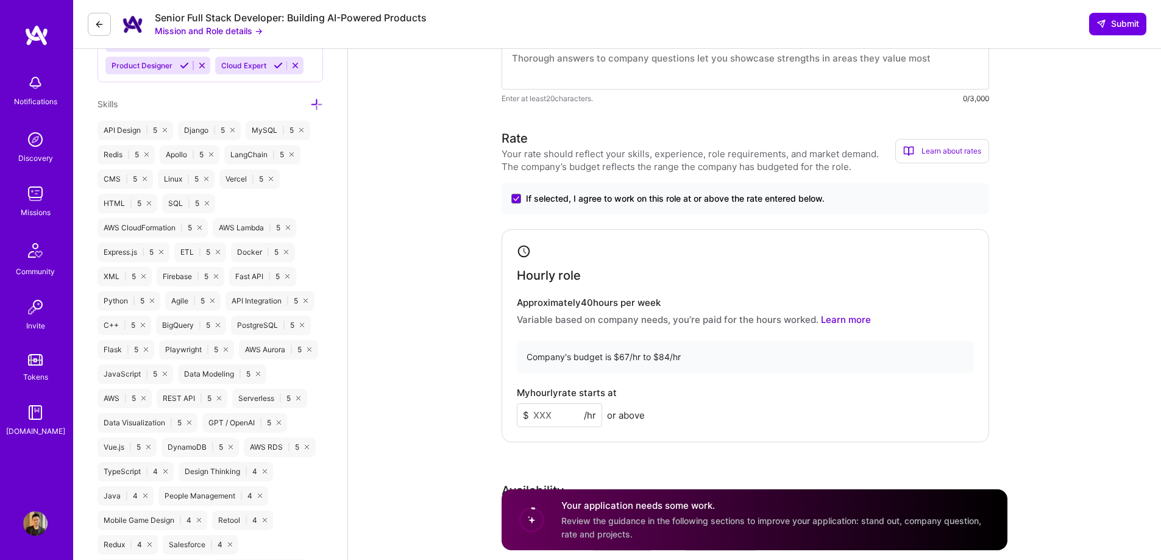
drag, startPoint x: 570, startPoint y: 417, endPoint x: 507, endPoint y: 421, distance: 62.9
click at [507, 421] on div "Hourly role Approximately 40 hours per week Variable based on company needs, yo…" at bounding box center [744, 335] width 487 height 213
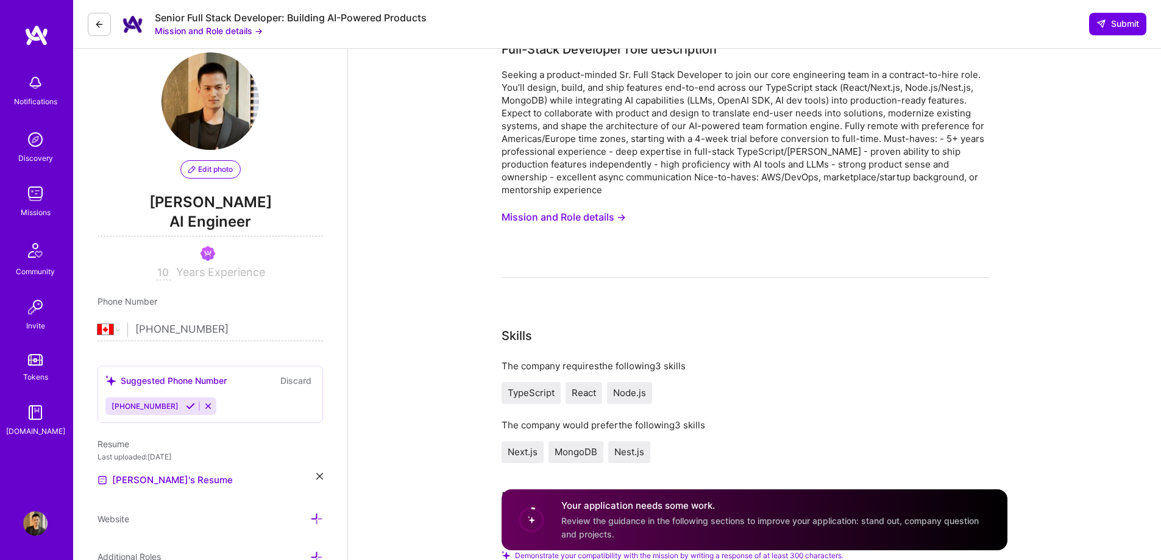
scroll to position [0, 0]
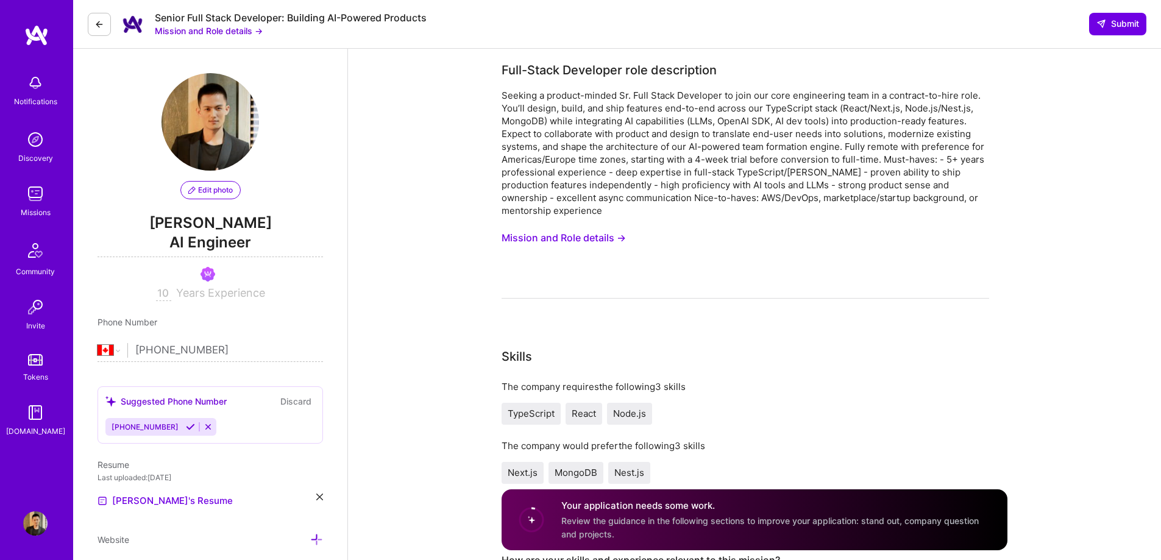
type input "70"
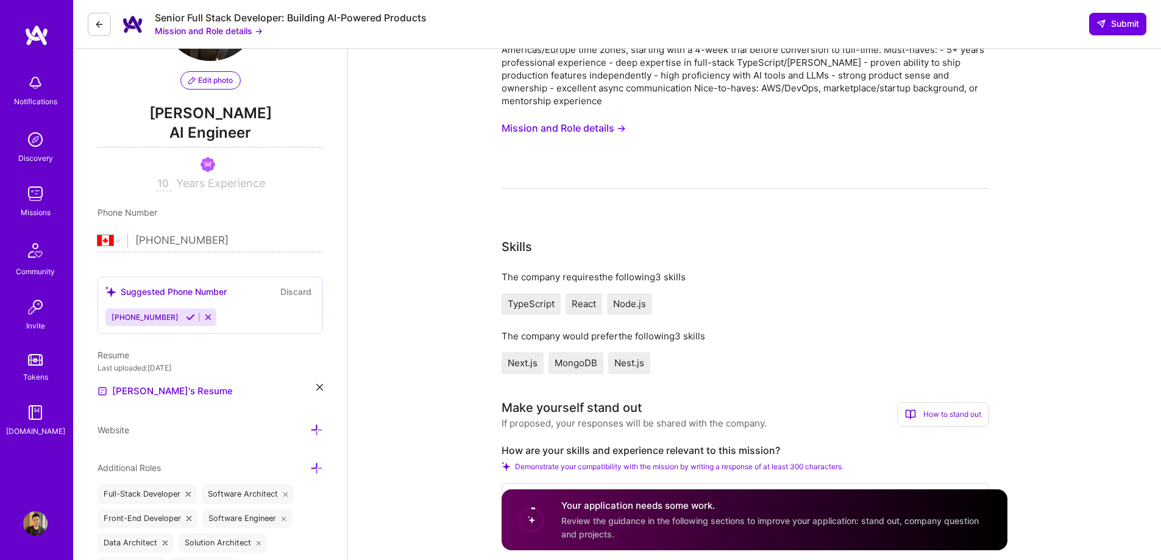
scroll to position [305, 0]
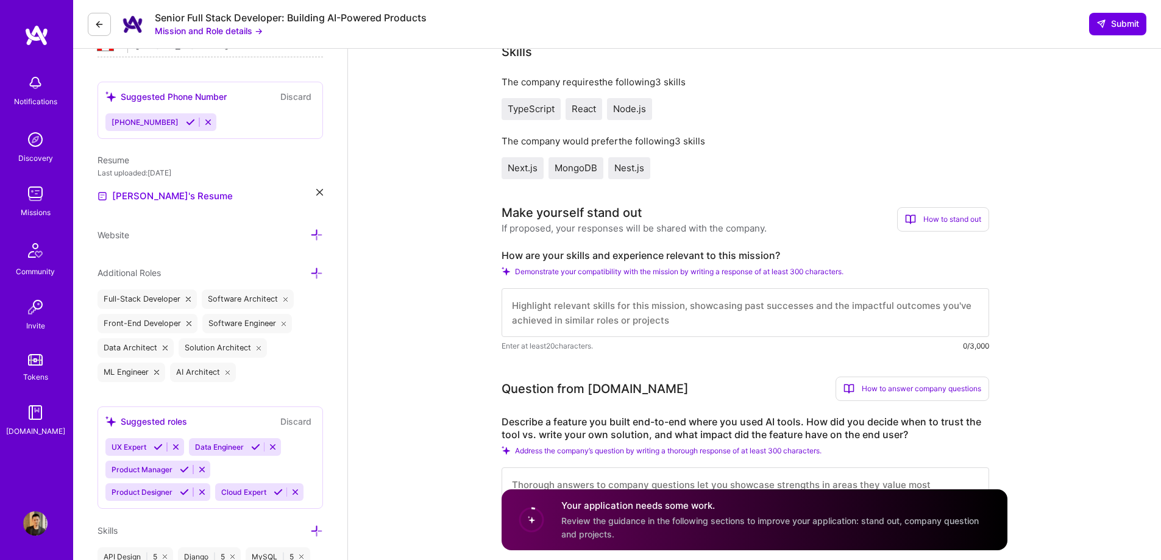
click at [672, 313] on textarea at bounding box center [744, 312] width 487 height 49
paste textarea "I’ve spent the past 10+ years building and scaling full-stack products, with a …"
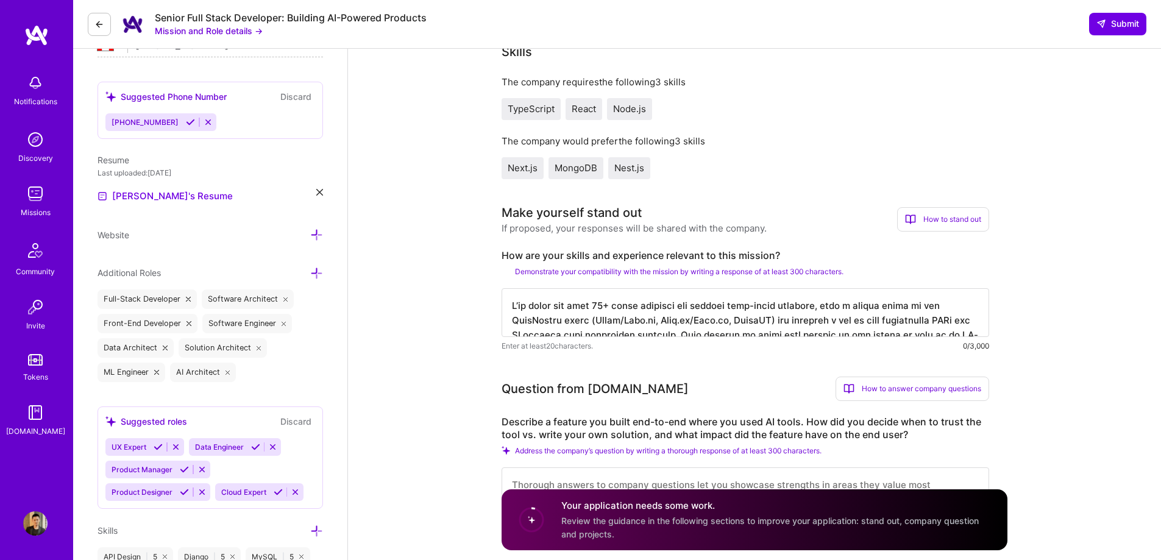
scroll to position [327, 0]
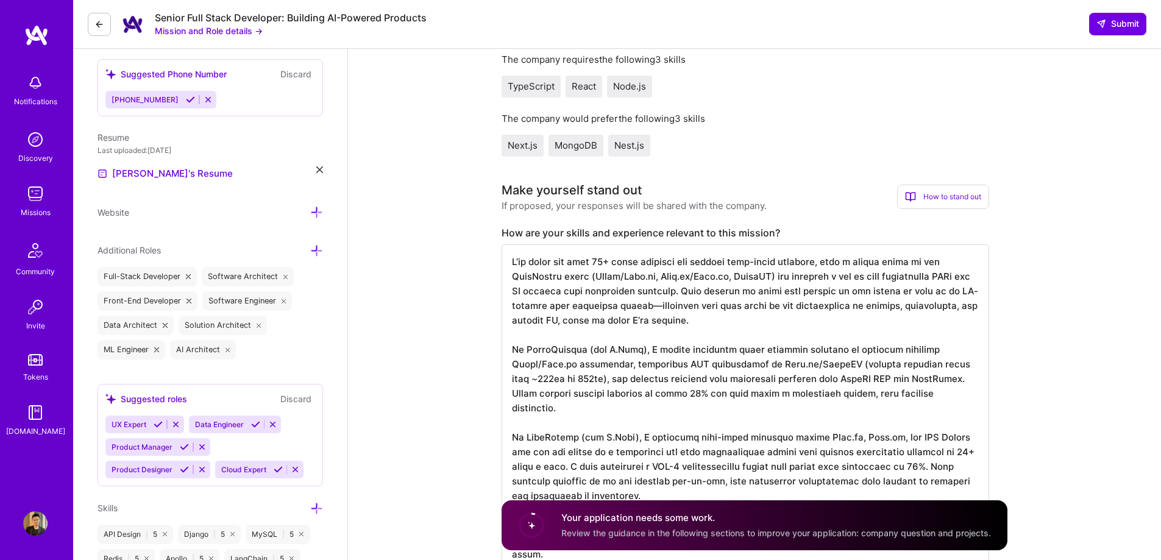
click at [666, 308] on textarea at bounding box center [744, 407] width 487 height 327
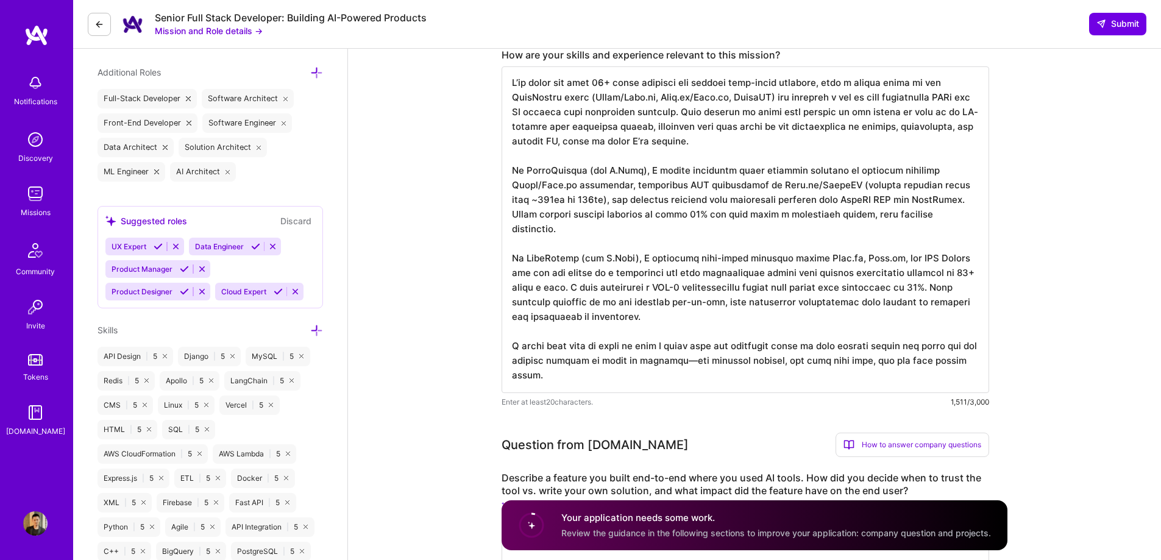
scroll to position [510, 0]
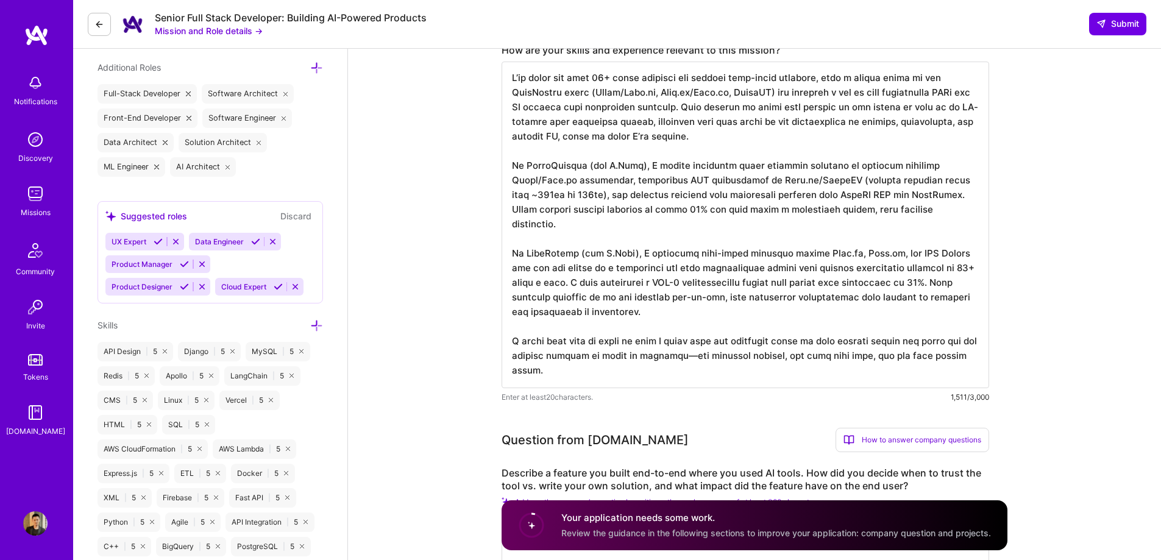
drag, startPoint x: 707, startPoint y: 358, endPoint x: 699, endPoint y: 358, distance: 7.3
click at [699, 358] on textarea at bounding box center [744, 225] width 487 height 327
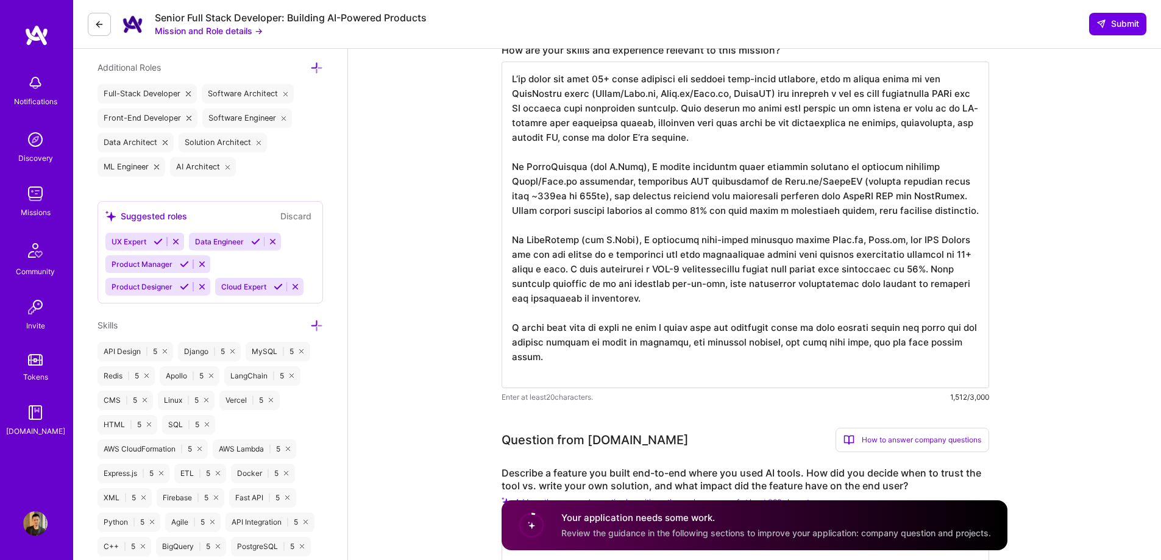
scroll to position [693, 0]
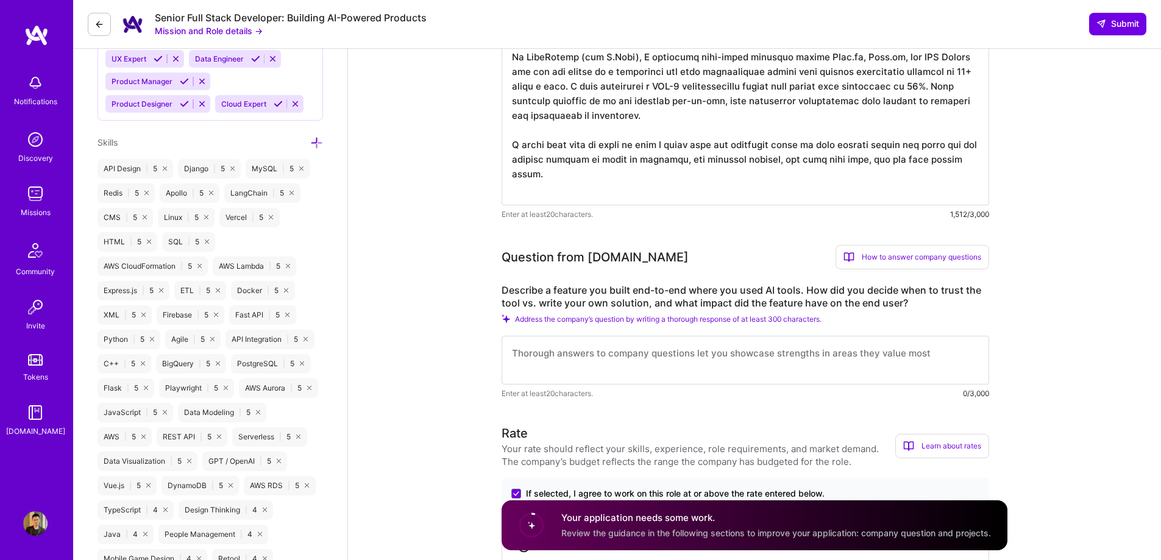
type textarea "I’ve spent the past 10+ years building and scaling full-stack products, with a …"
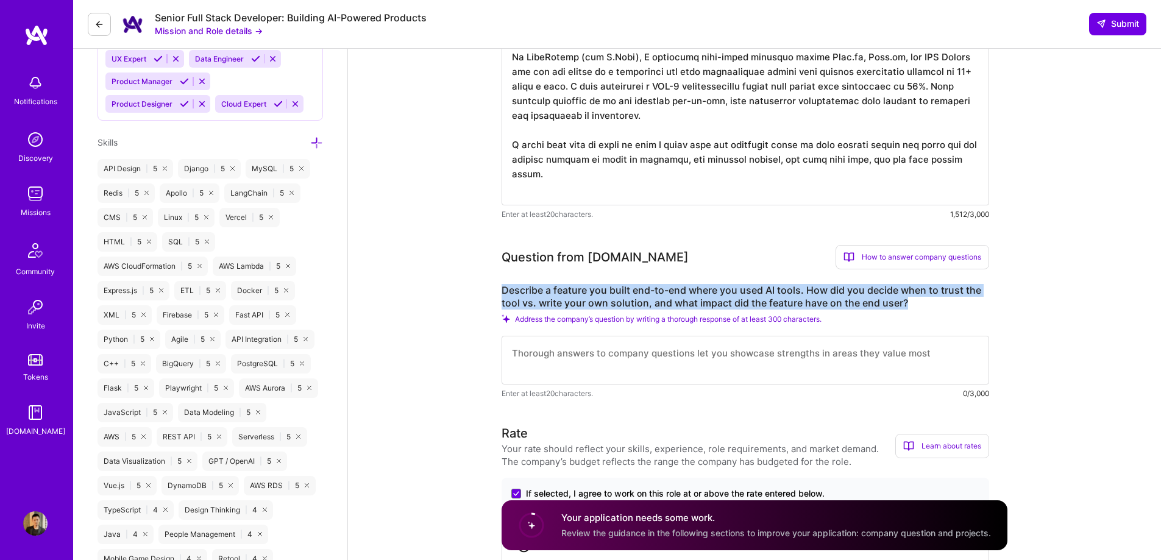
drag, startPoint x: 916, startPoint y: 304, endPoint x: 497, endPoint y: 291, distance: 419.3
copy label "Describe a feature you built end-to-end where you used AI tools. How did you de…"
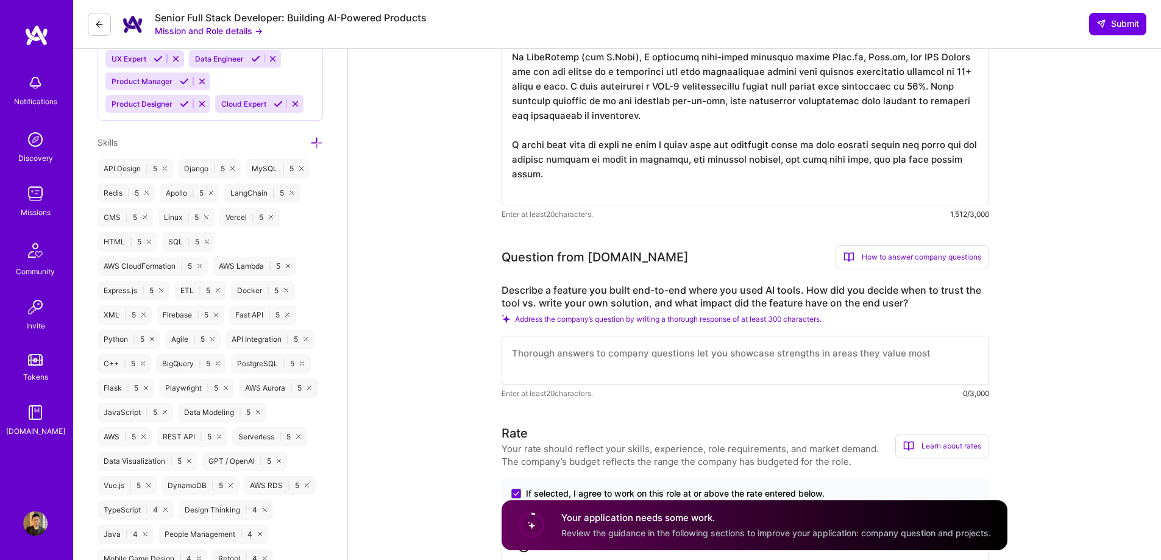
click at [616, 358] on textarea at bounding box center [744, 360] width 487 height 49
paste textarea "One example is the recommendation engine I built at BarkSocial (via A.Team) tha…"
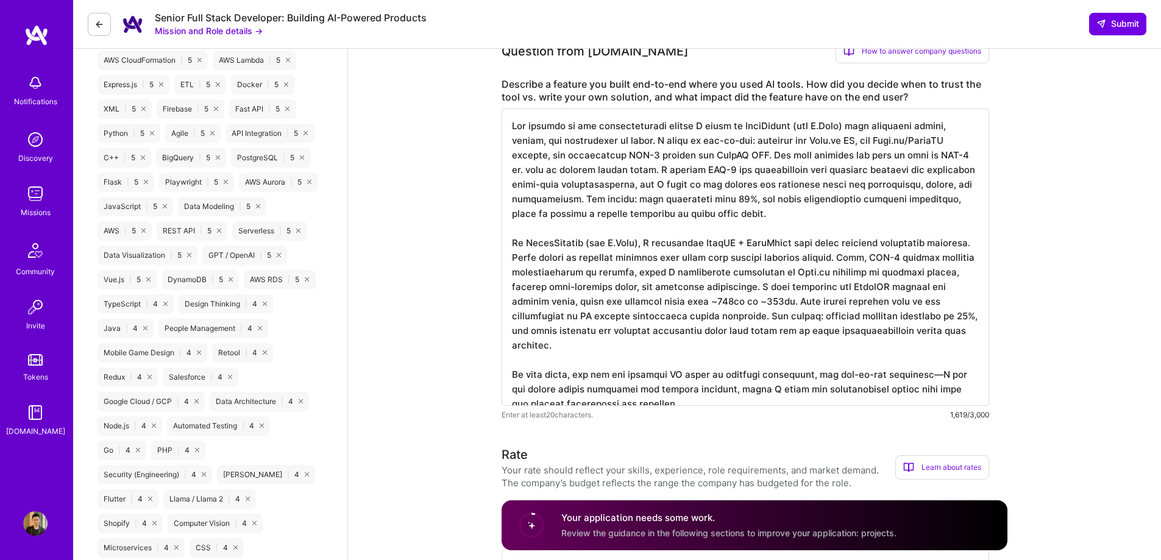
scroll to position [916, 0]
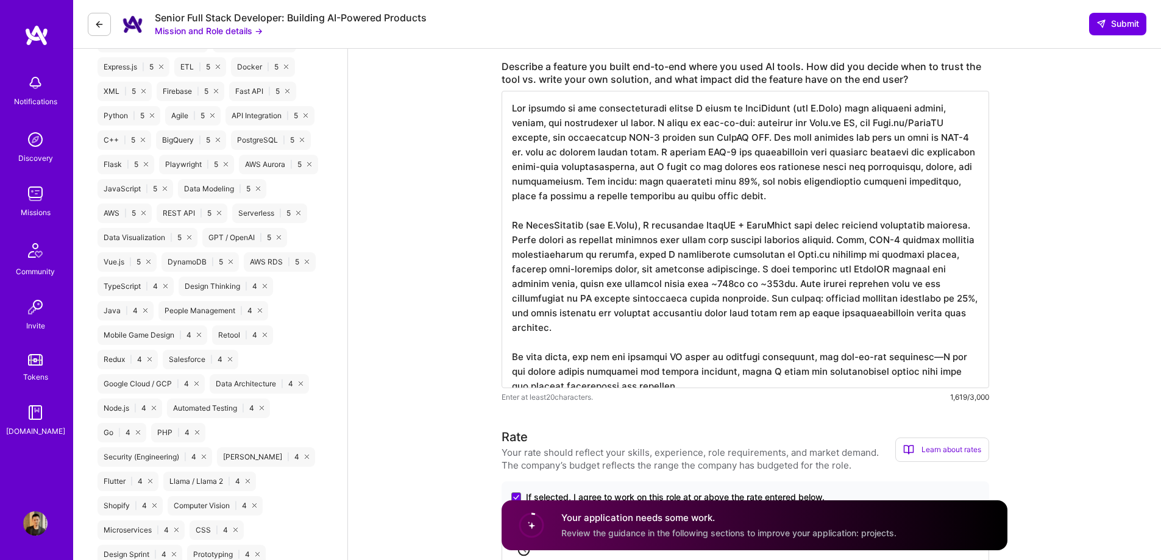
drag, startPoint x: 640, startPoint y: 138, endPoint x: 626, endPoint y: 139, distance: 13.5
click at [626, 139] on textarea at bounding box center [744, 239] width 487 height 297
drag, startPoint x: 718, startPoint y: 155, endPoint x: 699, endPoint y: 155, distance: 18.9
click at [699, 155] on textarea at bounding box center [744, 239] width 487 height 297
drag, startPoint x: 950, startPoint y: 137, endPoint x: 933, endPoint y: 137, distance: 16.4
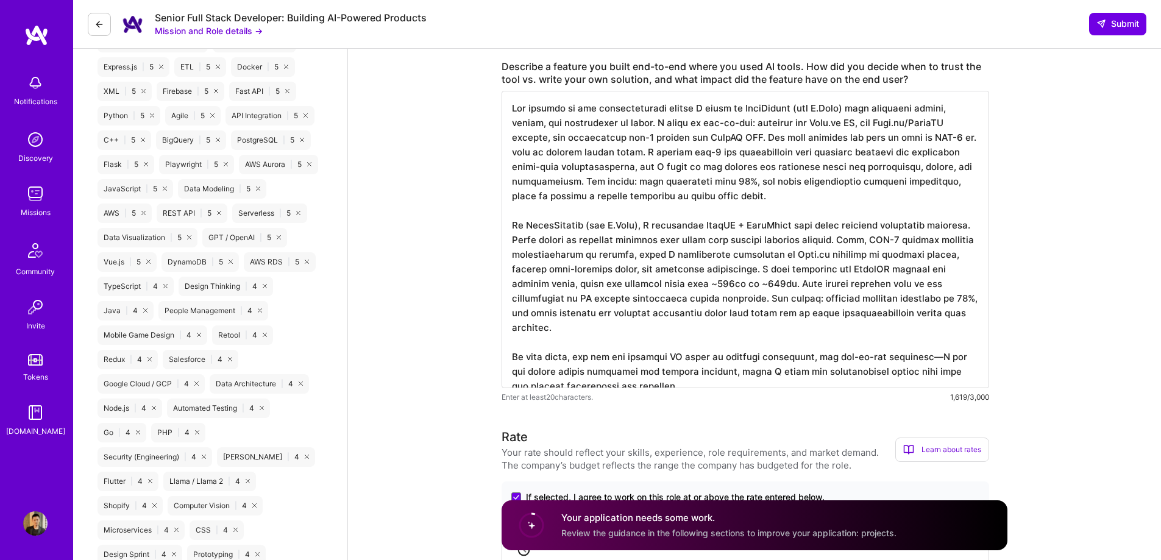
click at [933, 137] on textarea at bounding box center [744, 239] width 487 height 297
click at [793, 293] on textarea at bounding box center [744, 239] width 487 height 297
click at [911, 341] on textarea at bounding box center [744, 239] width 487 height 297
type textarea "One example is the recommendation engine I built at BarkSocial (via A.Team) tha…"
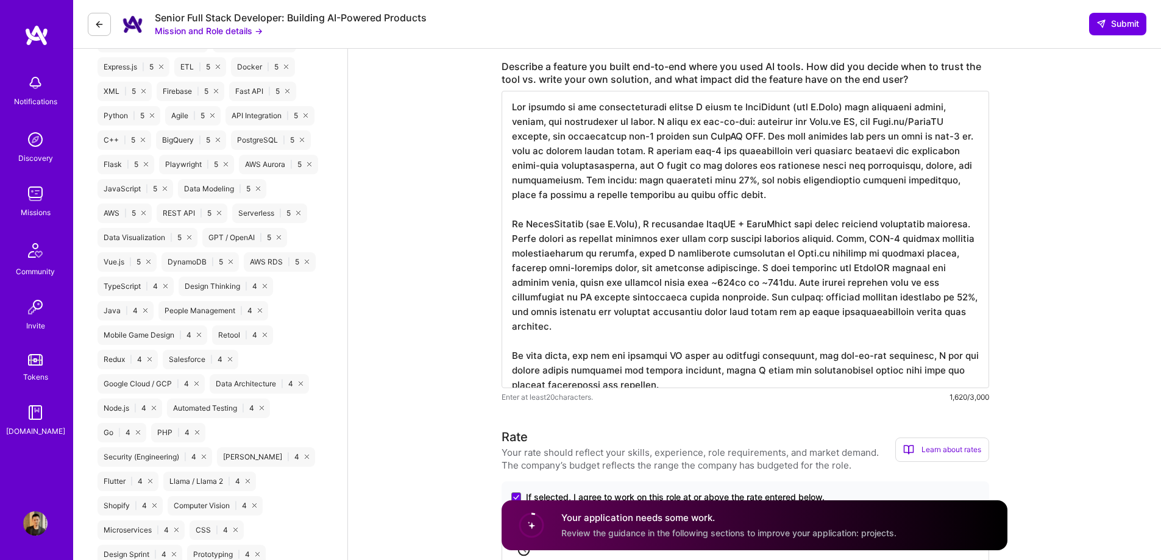
click at [857, 297] on textarea at bounding box center [744, 239] width 487 height 297
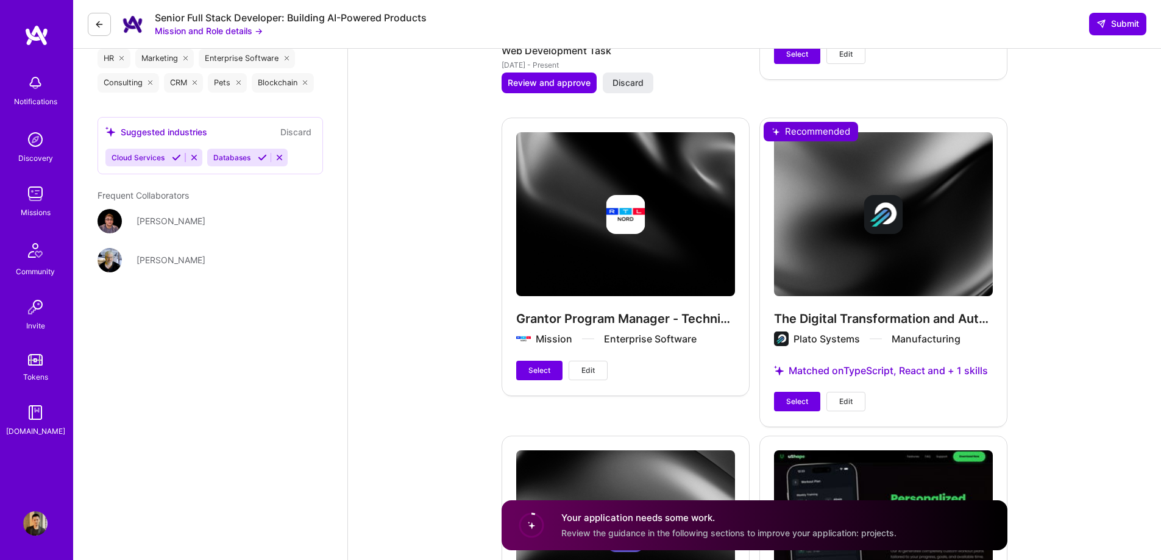
scroll to position [2805, 0]
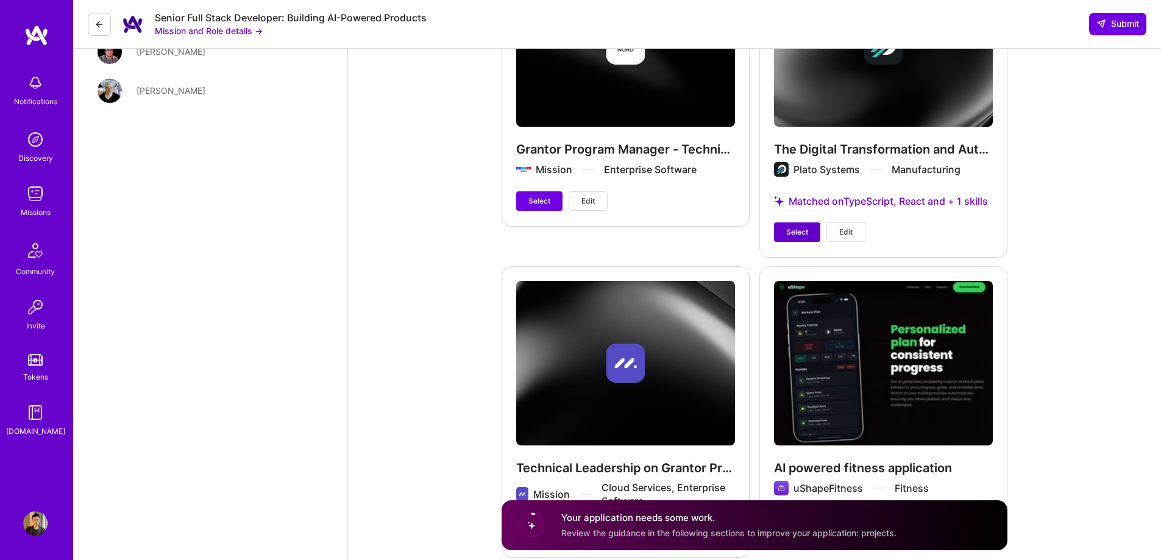
click at [788, 230] on span "Select" at bounding box center [797, 232] width 22 height 11
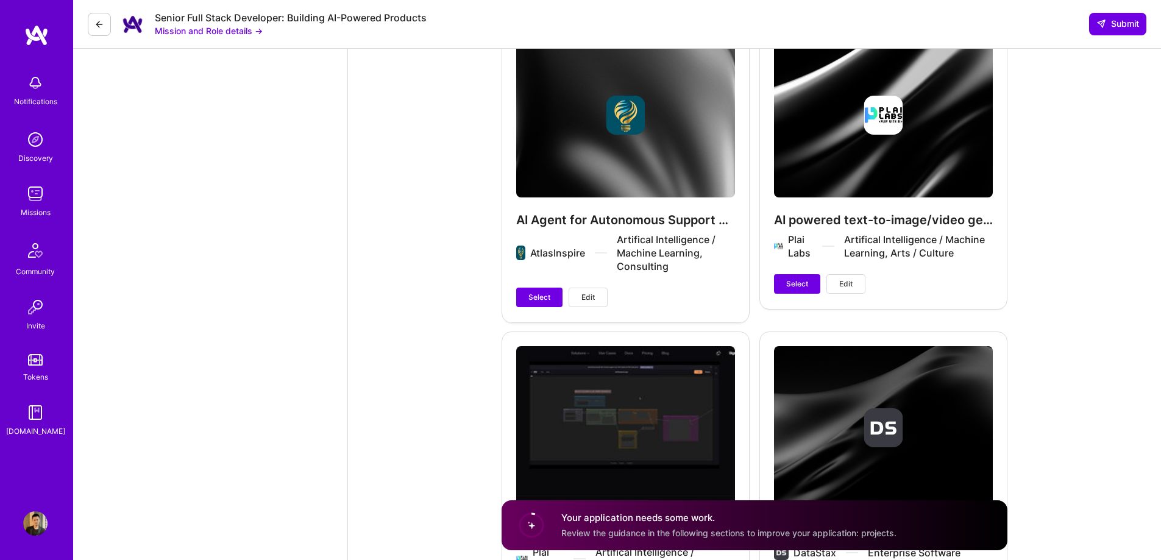
scroll to position [3353, 0]
click at [525, 306] on button "Select" at bounding box center [539, 296] width 46 height 19
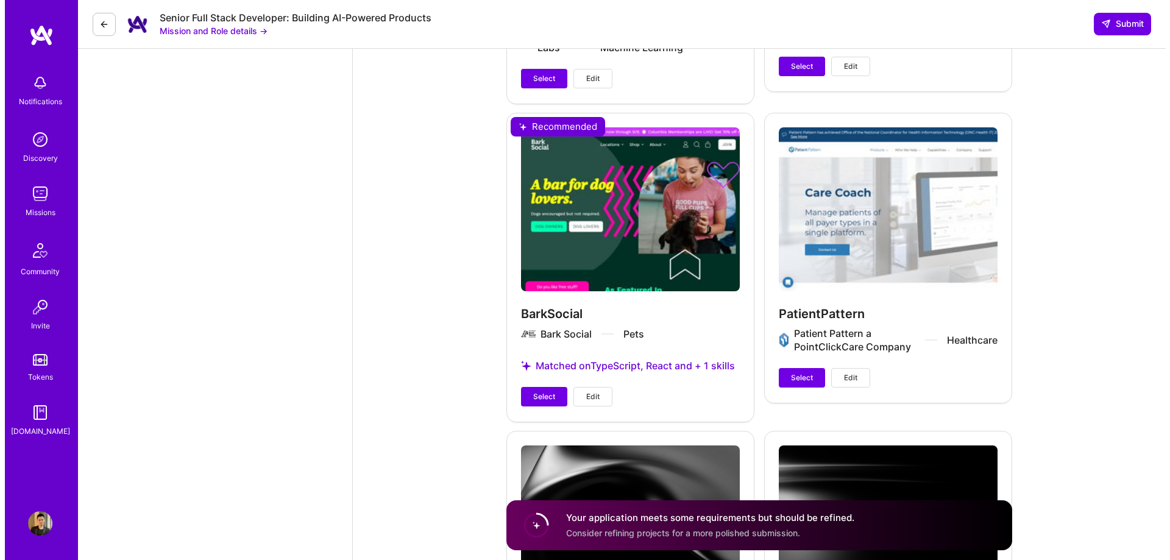
scroll to position [3901, 0]
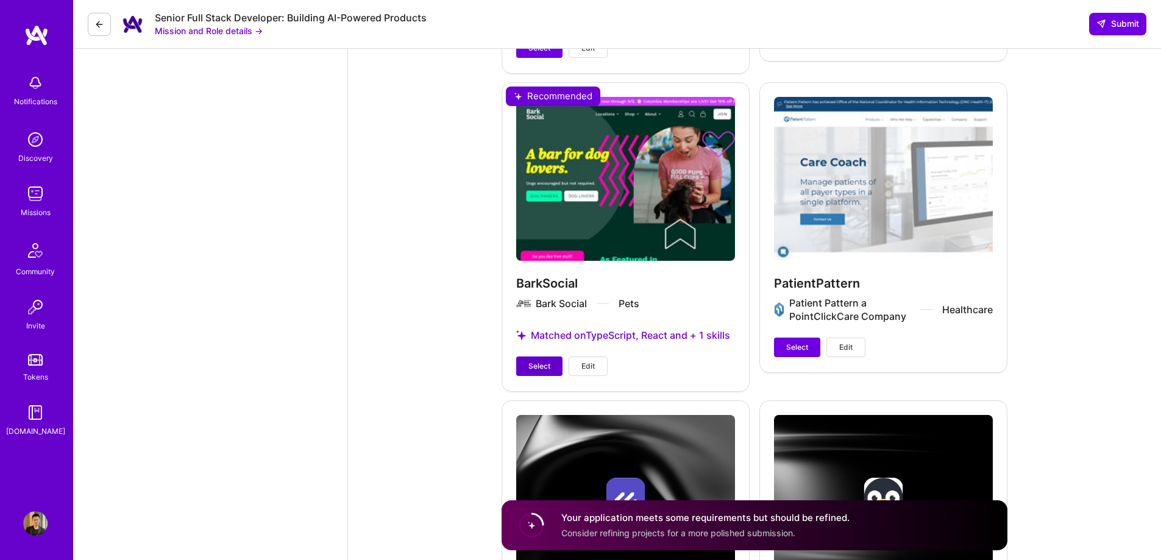
click at [548, 372] on span "Select" at bounding box center [539, 366] width 22 height 11
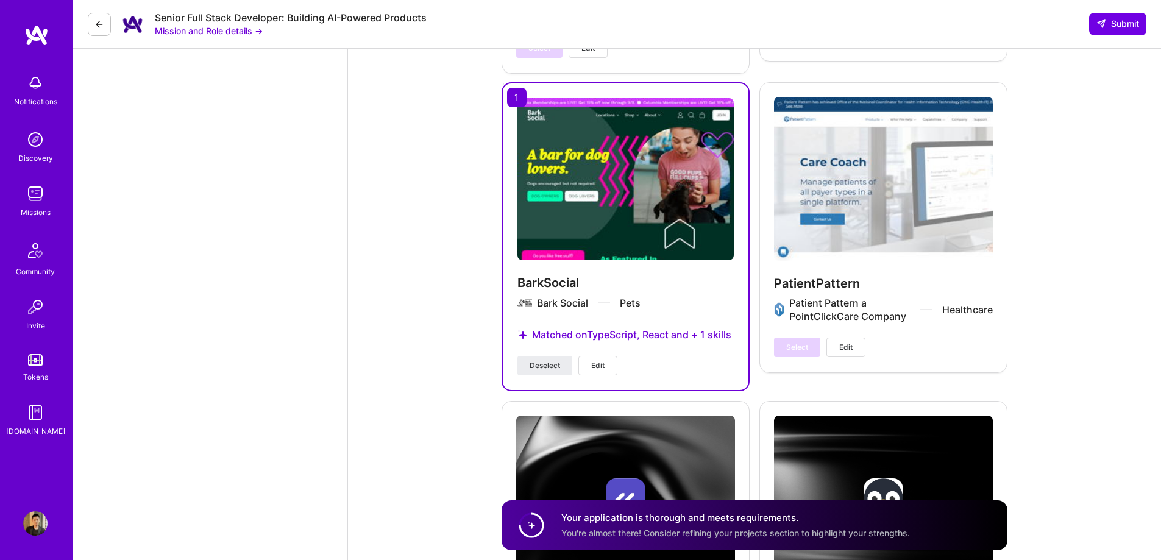
click at [604, 371] on span "Edit" at bounding box center [597, 365] width 13 height 11
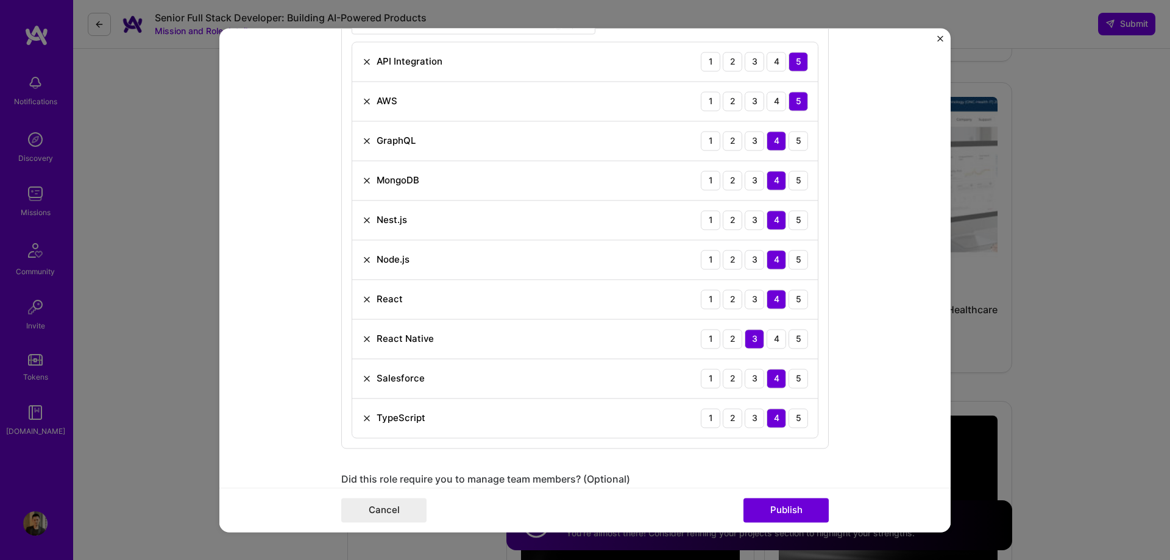
scroll to position [911, 0]
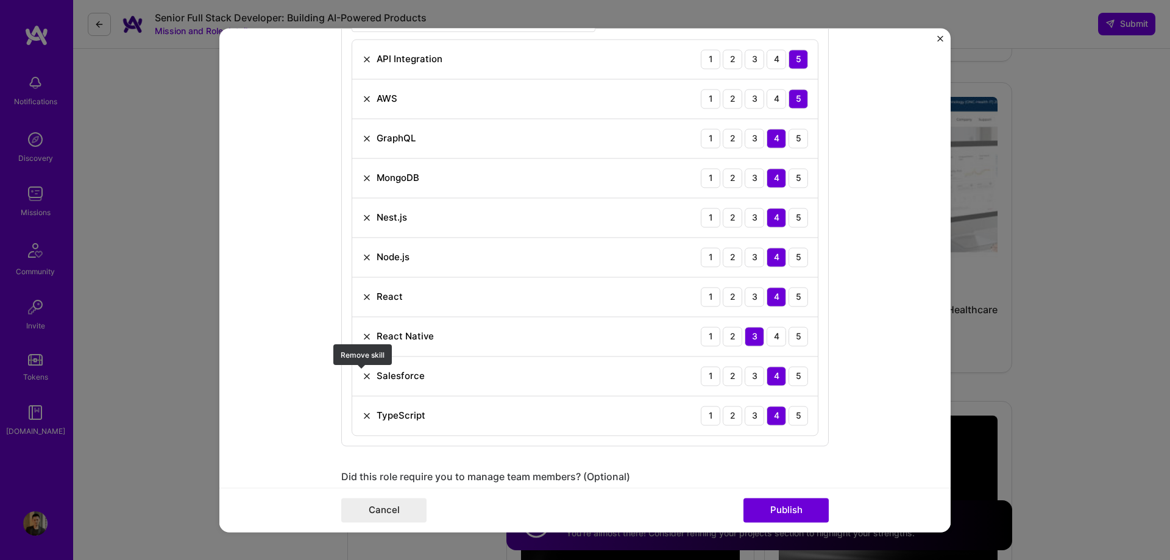
click at [362, 372] on img at bounding box center [367, 376] width 10 height 10
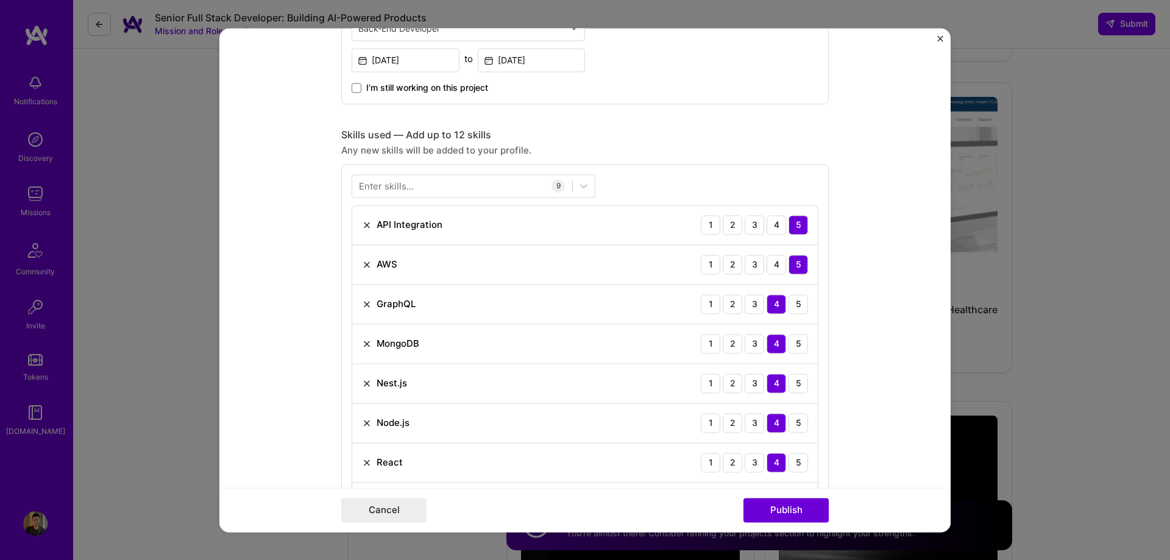
scroll to position [546, 0]
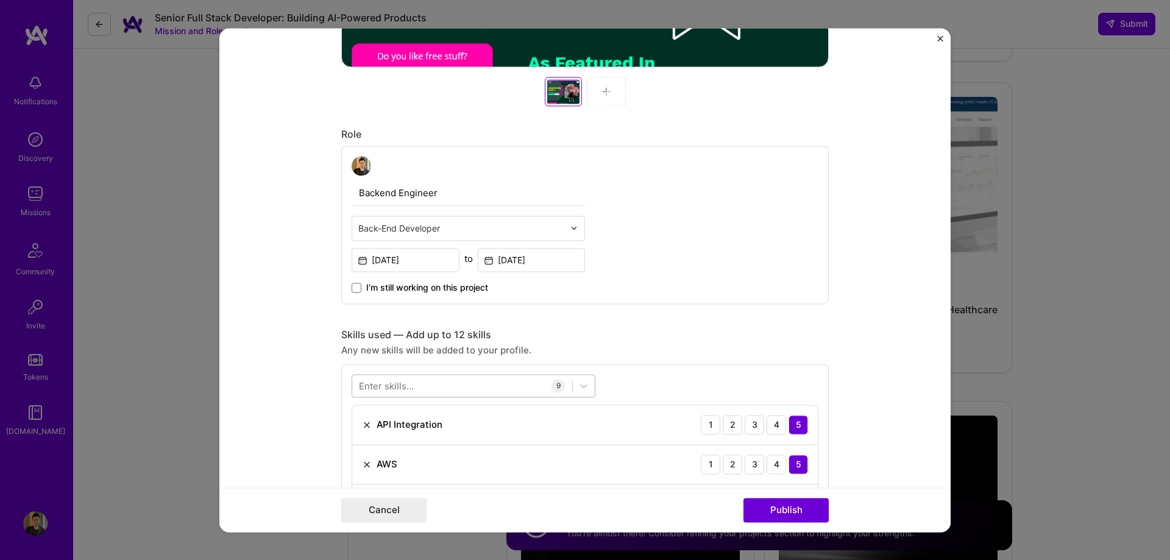
click at [428, 390] on div at bounding box center [462, 385] width 220 height 20
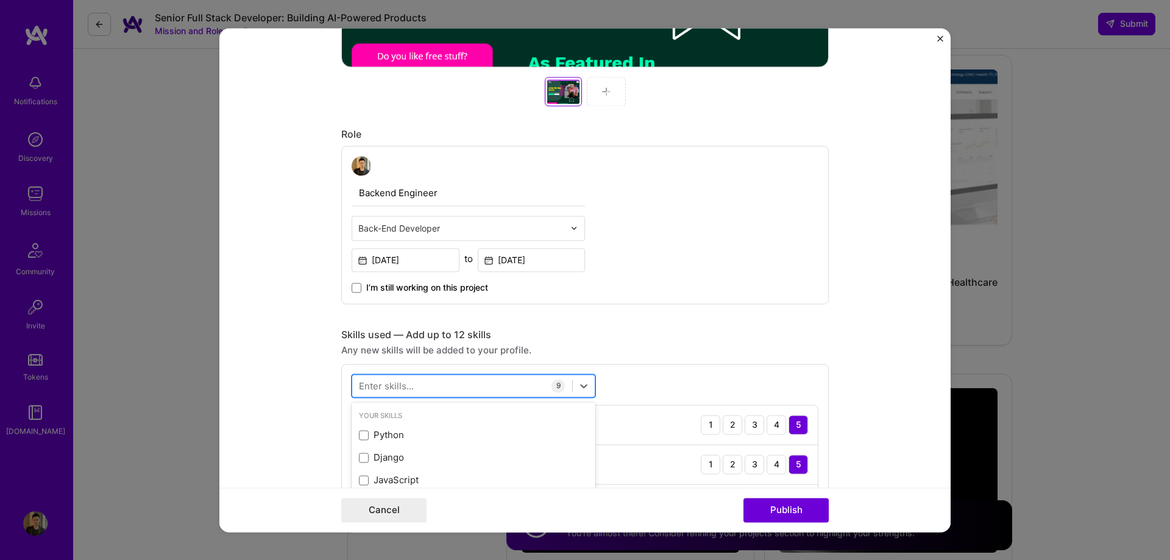
scroll to position [3931, 0]
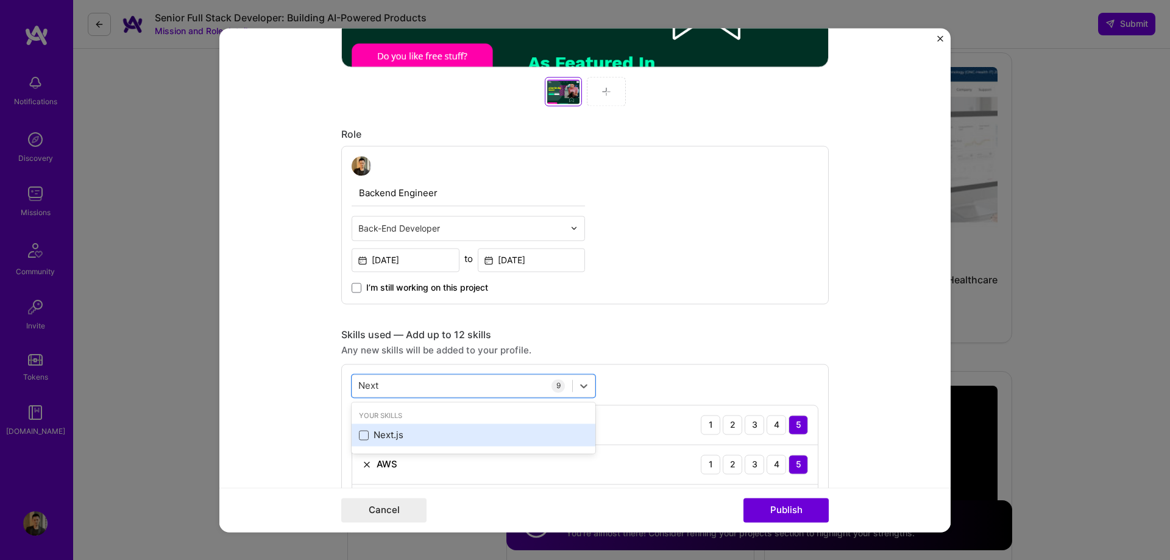
click at [360, 434] on span at bounding box center [364, 435] width 10 height 10
click at [0, 0] on input "checkbox" at bounding box center [0, 0] width 0 height 0
type input "Next"
click at [894, 333] on form "Project title BarkSocial Company Bark Social Project industry Industry 1 Projec…" at bounding box center [584, 280] width 731 height 504
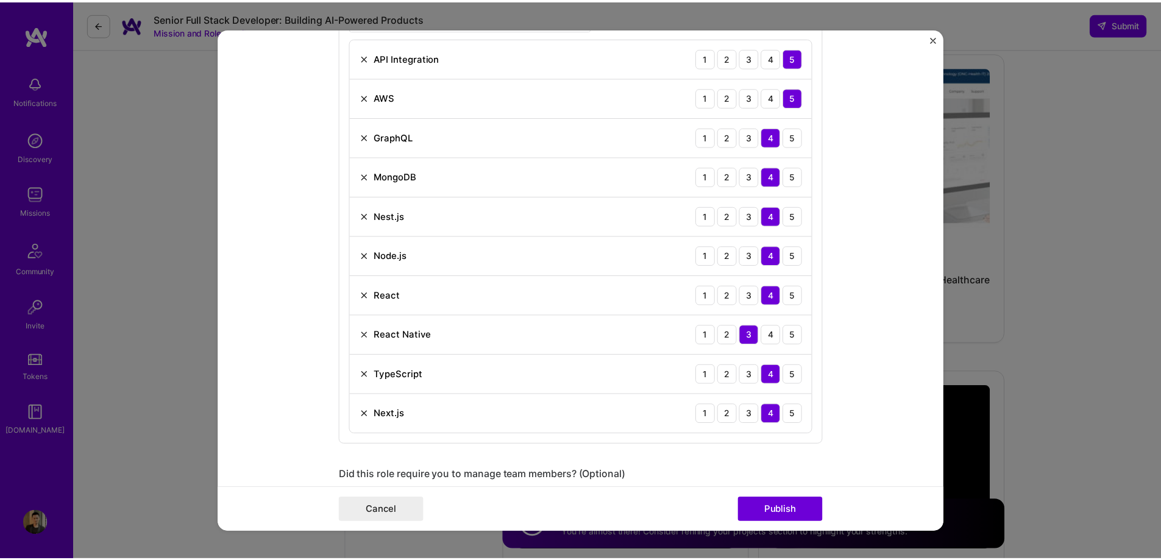
scroll to position [972, 0]
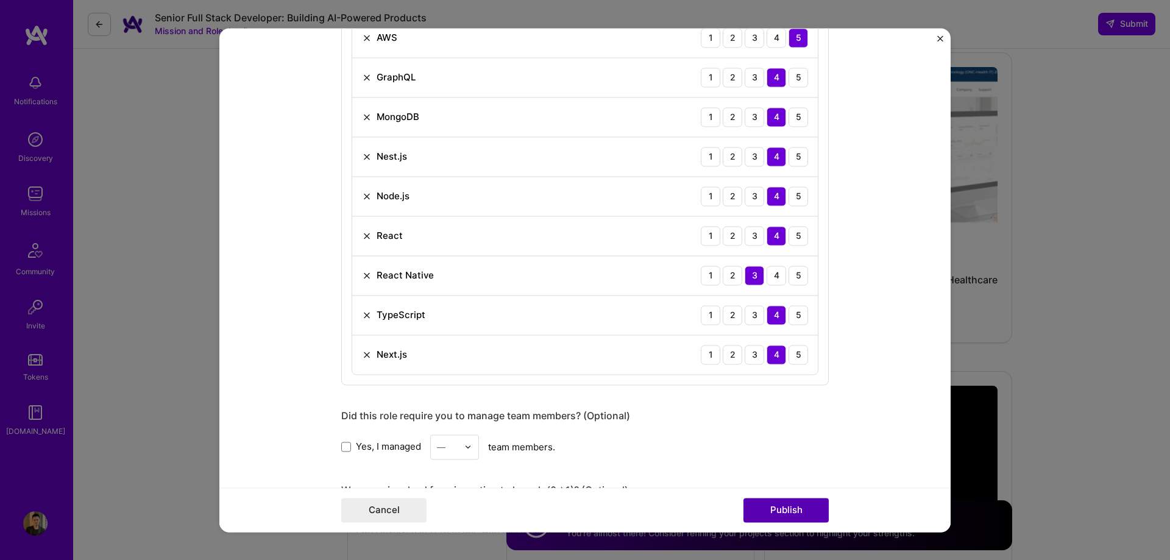
click at [794, 504] on button "Publish" at bounding box center [785, 510] width 85 height 24
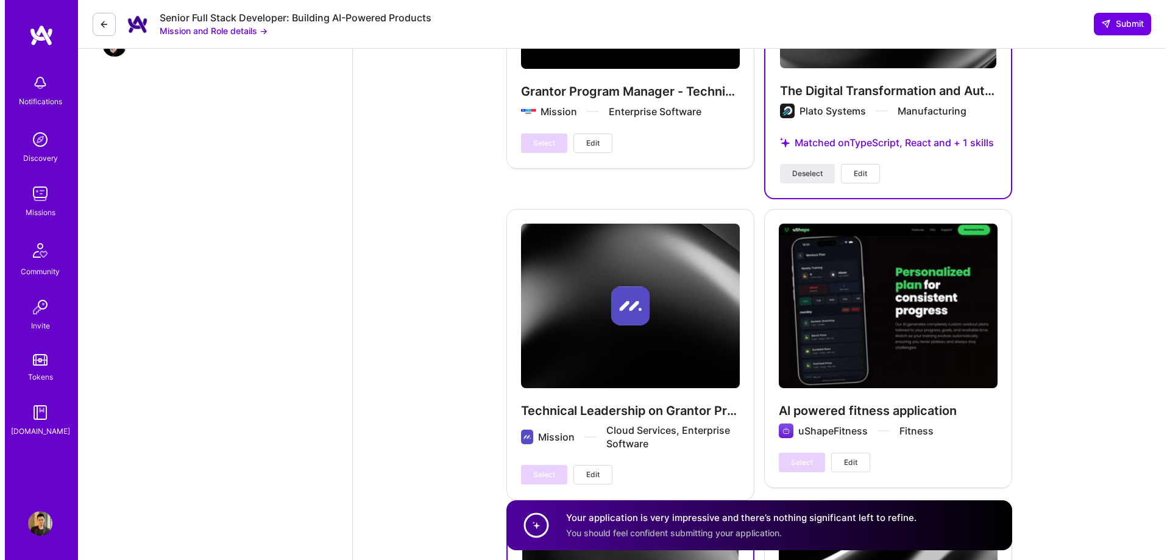
scroll to position [2835, 0]
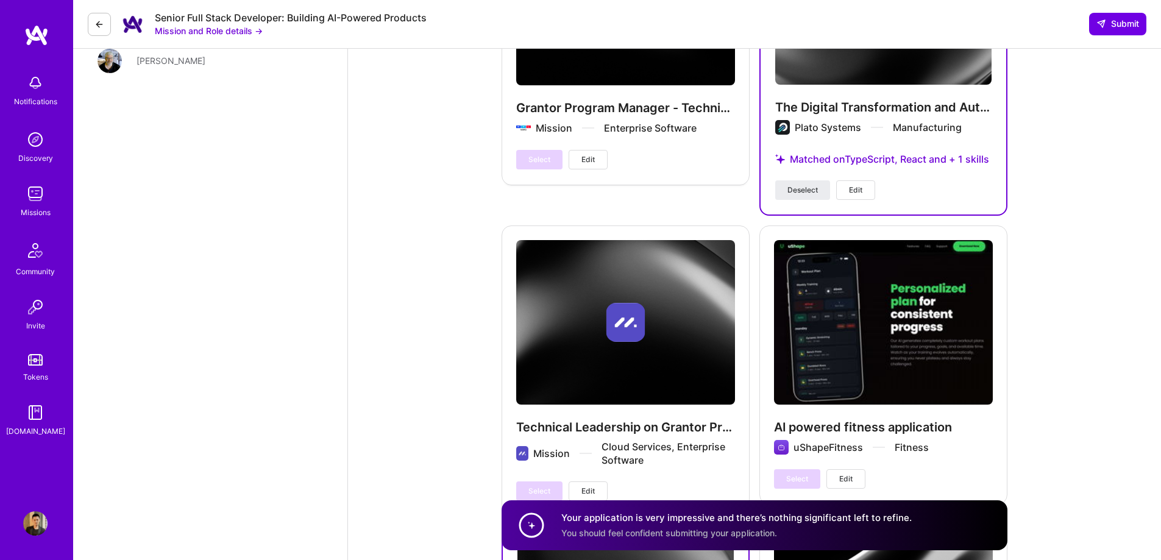
click at [846, 197] on button "Edit" at bounding box center [855, 189] width 39 height 19
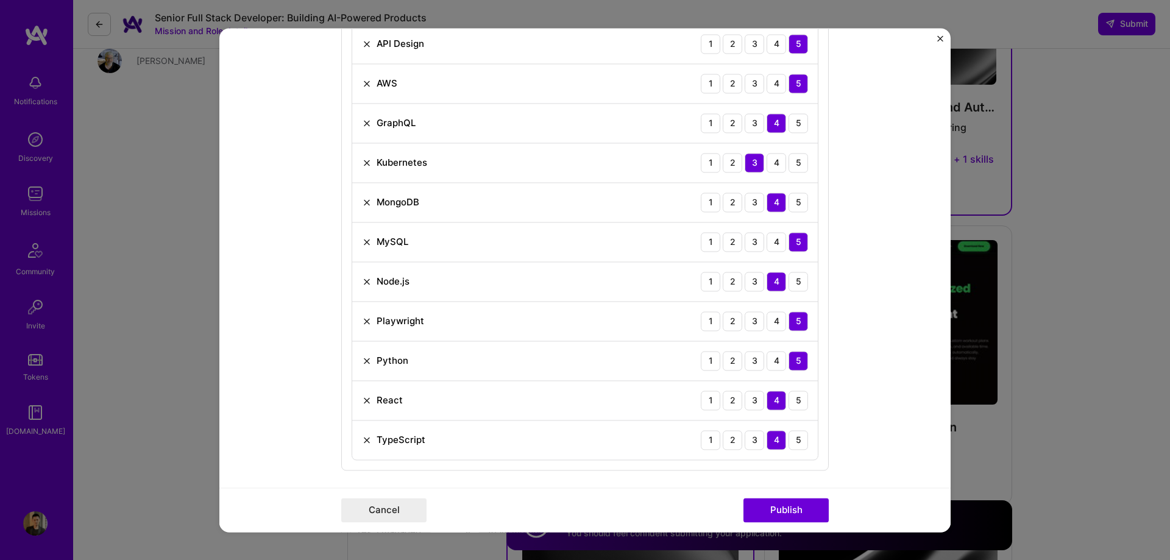
scroll to position [424, 0]
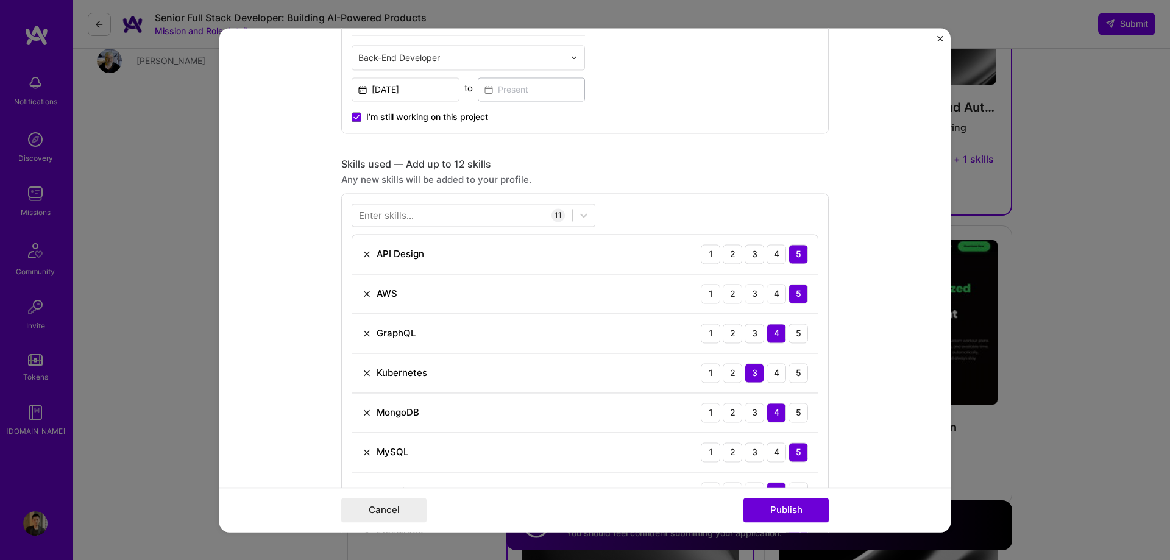
click at [394, 213] on div "Enter skills..." at bounding box center [386, 214] width 55 height 13
click at [400, 212] on div "Enter skills..." at bounding box center [386, 214] width 55 height 13
click at [404, 212] on div "Enter skills..." at bounding box center [386, 214] width 55 height 13
click at [413, 214] on div at bounding box center [462, 215] width 220 height 20
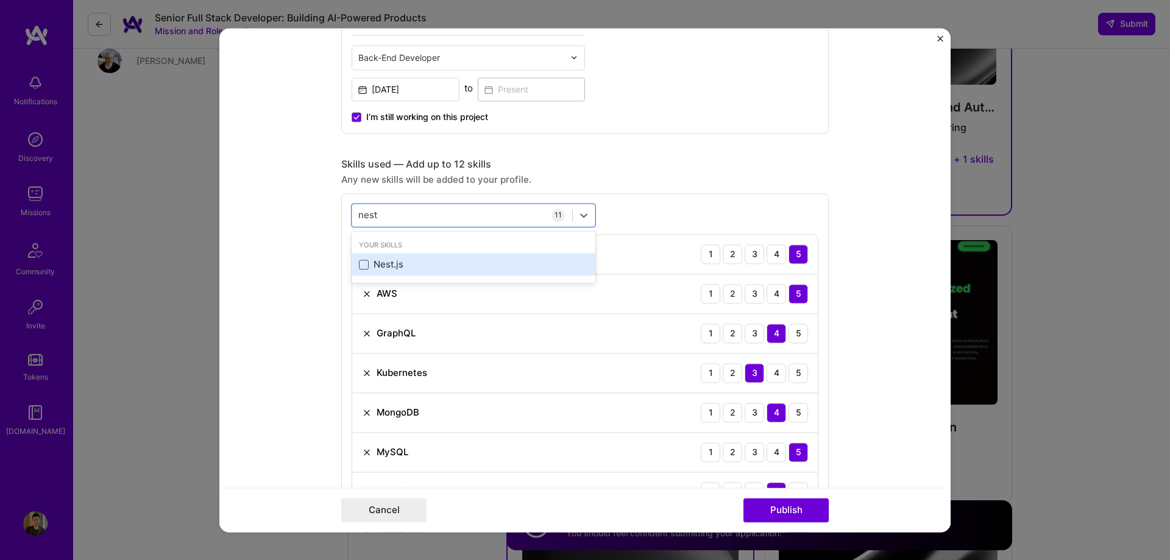
click at [359, 264] on span at bounding box center [364, 265] width 10 height 10
click at [0, 0] on input "checkbox" at bounding box center [0, 0] width 0 height 0
type input "nest"
click at [687, 174] on div "Any new skills will be added to your profile." at bounding box center [584, 179] width 487 height 13
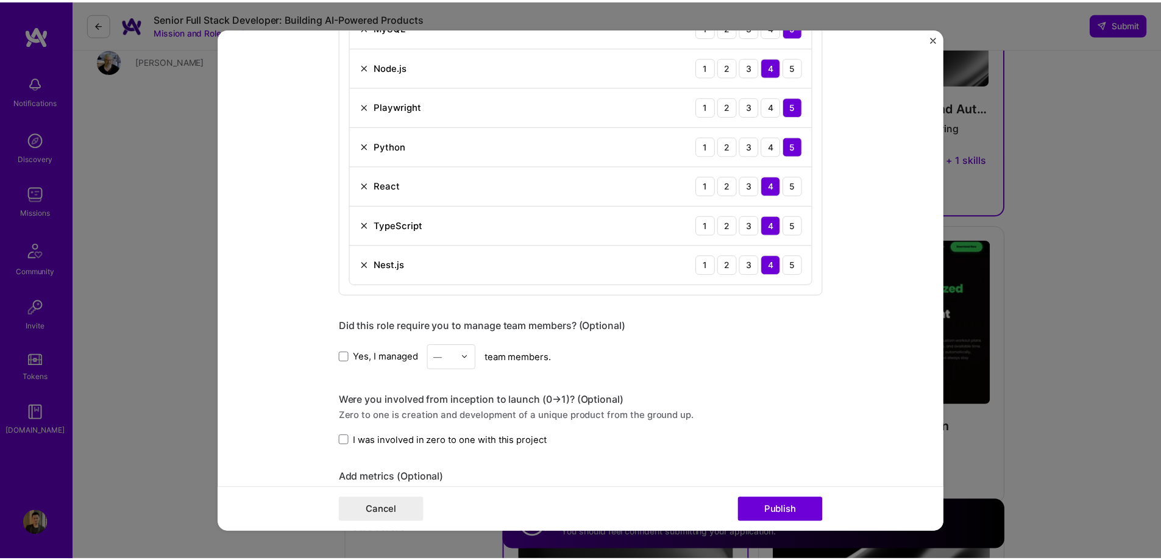
scroll to position [850, 0]
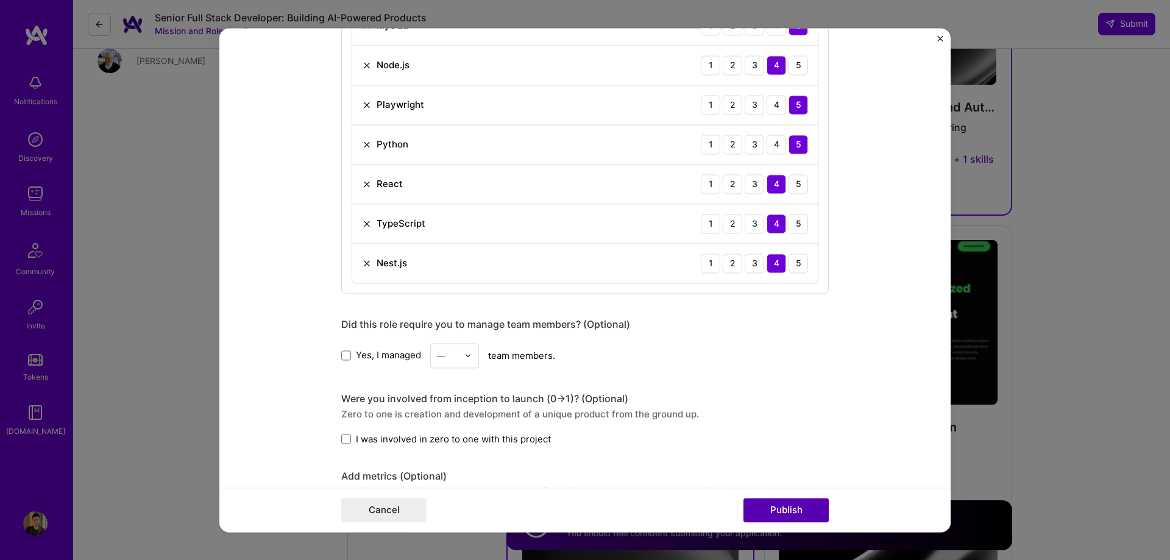
click at [805, 509] on button "Publish" at bounding box center [785, 510] width 85 height 24
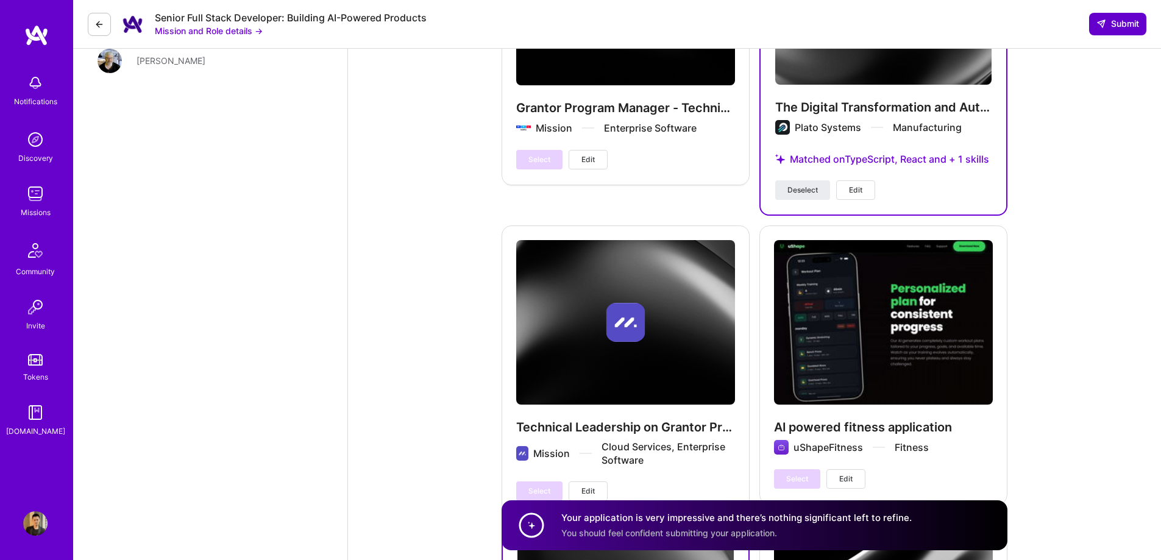
click at [1116, 21] on span "Submit" at bounding box center [1117, 24] width 43 height 12
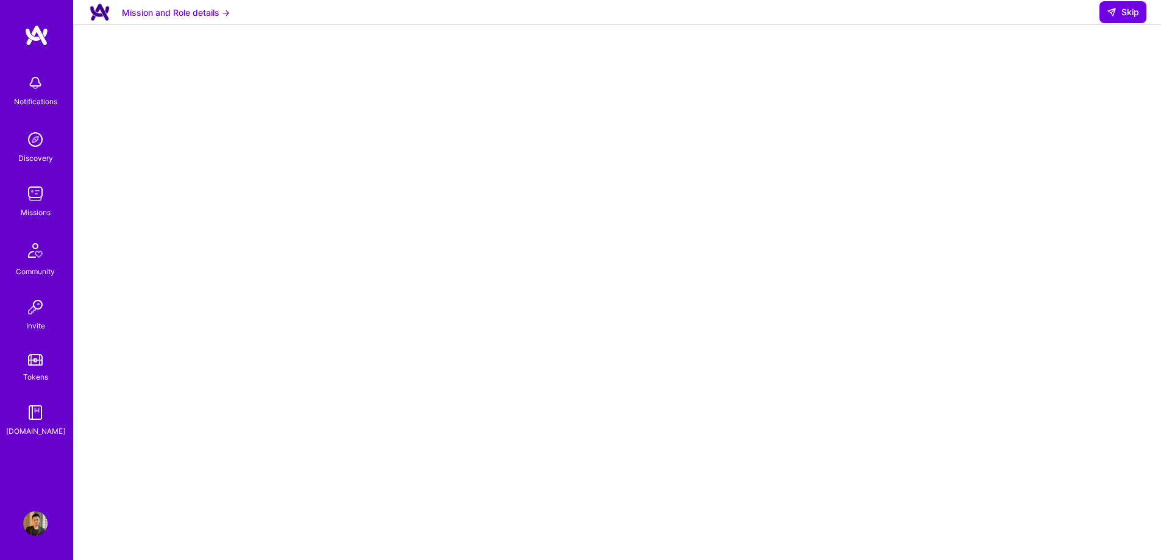
scroll to position [4, 0]
click at [1122, 18] on span "Skip" at bounding box center [1122, 12] width 32 height 12
select select "CA"
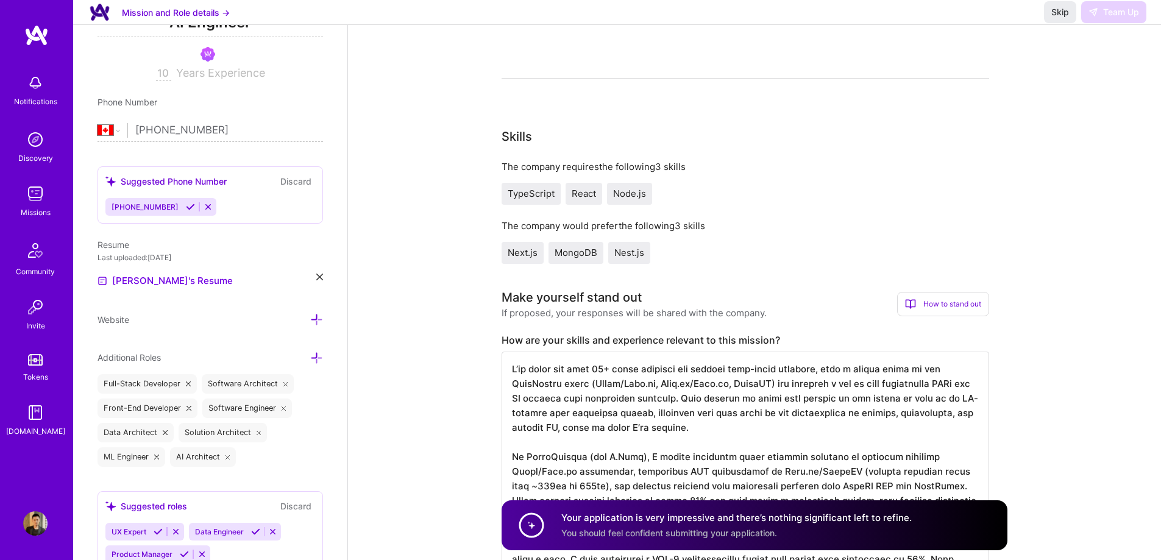
scroll to position [61, 0]
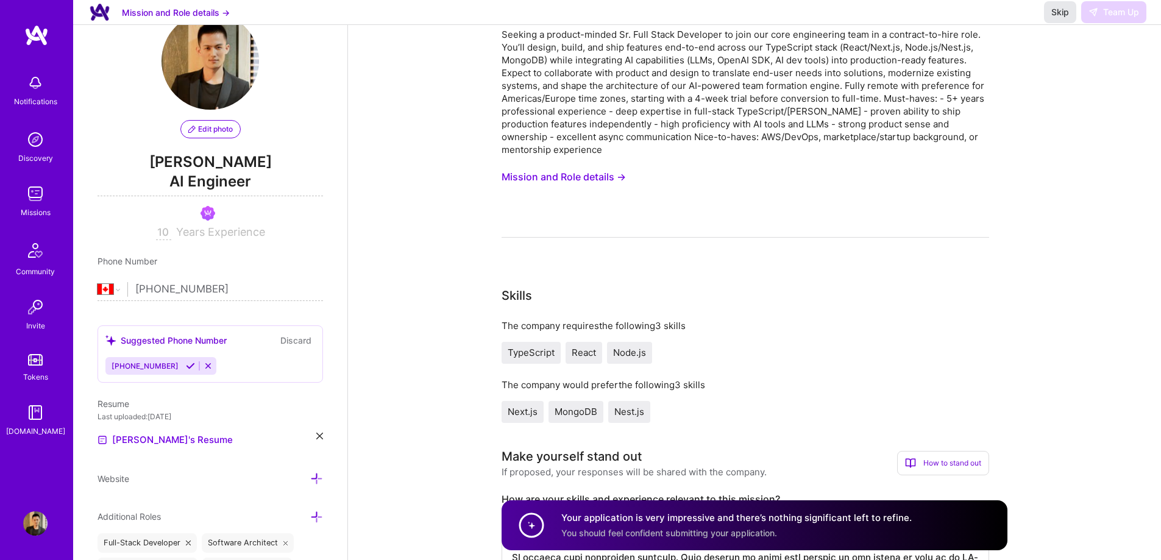
click at [1056, 18] on span "Skip" at bounding box center [1060, 12] width 18 height 12
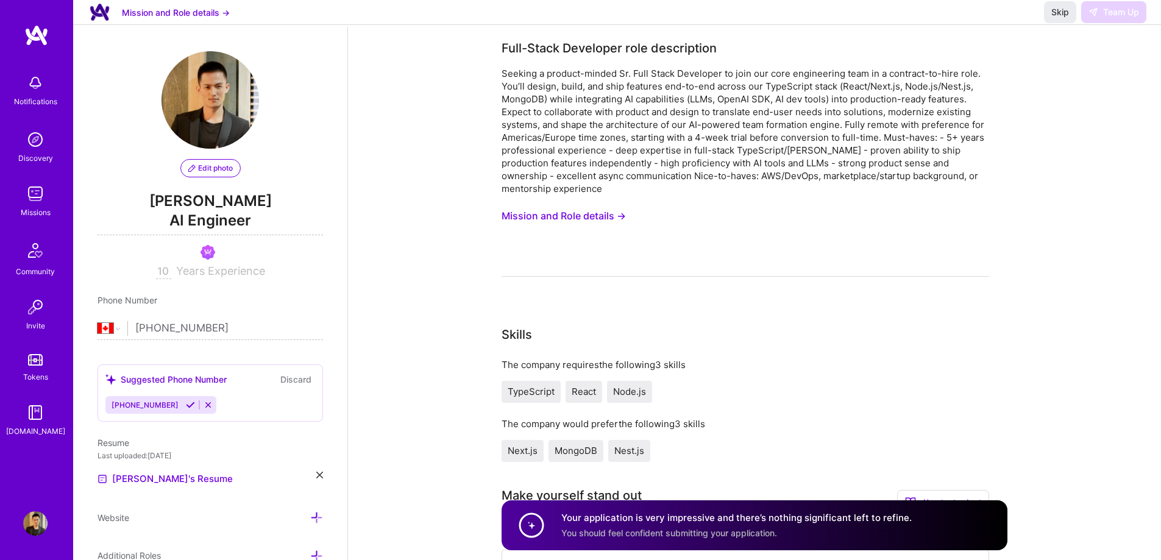
scroll to position [0, 0]
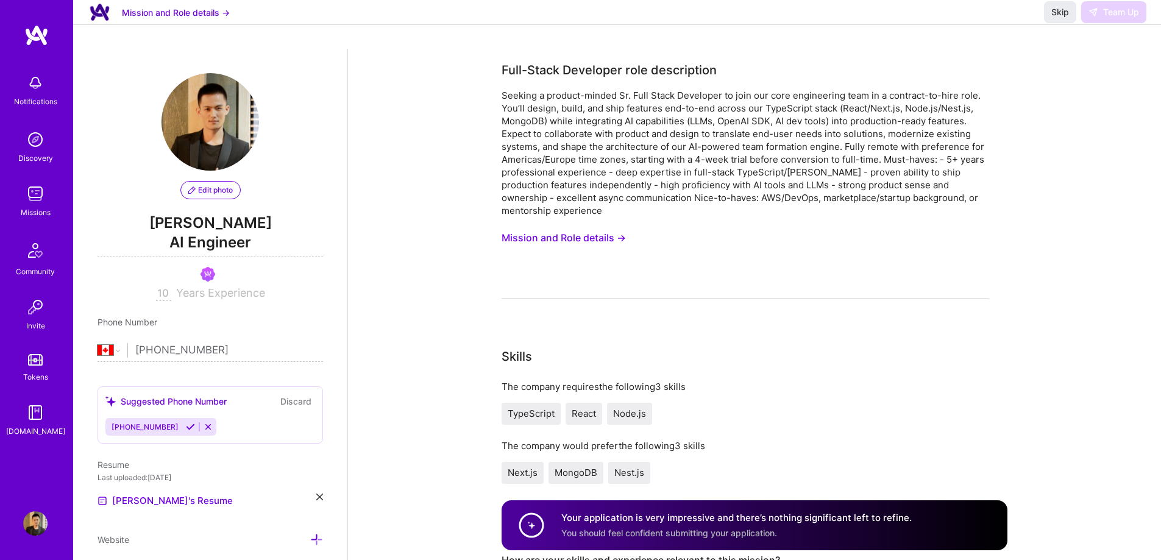
click at [1061, 18] on span "Skip" at bounding box center [1060, 12] width 18 height 12
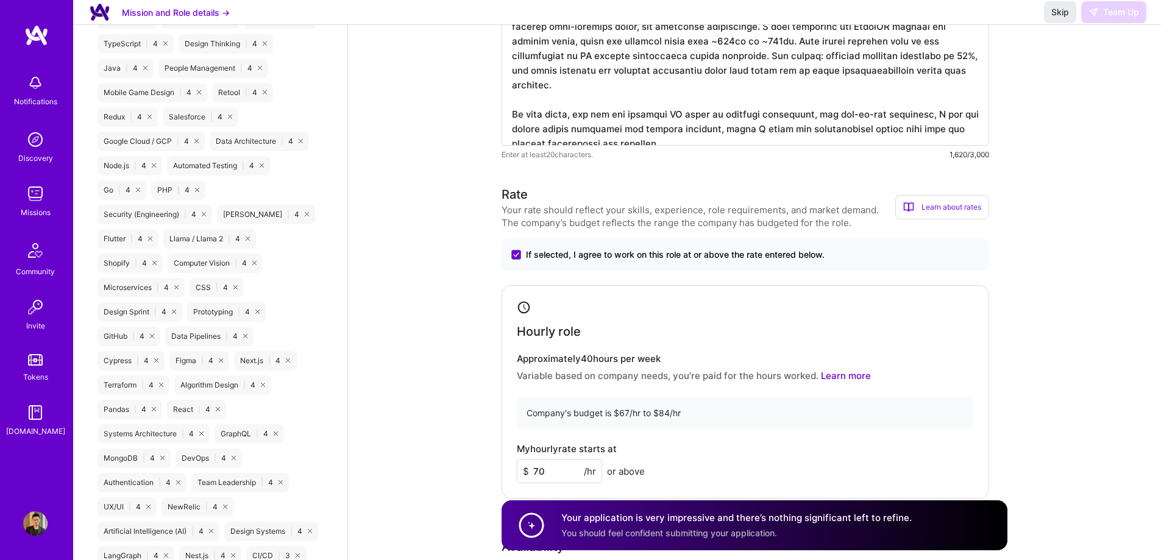
scroll to position [1401, 0]
